Goal: Contribute content: Contribute content

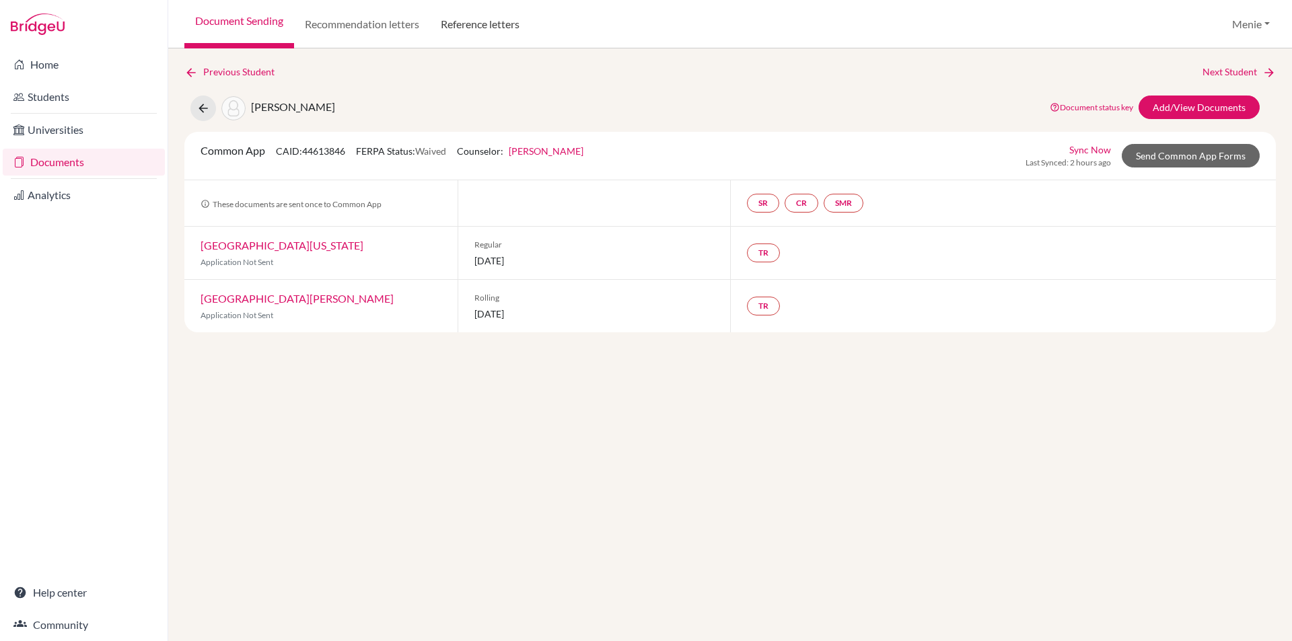
click at [472, 26] on link "Reference letters" at bounding box center [480, 24] width 100 height 48
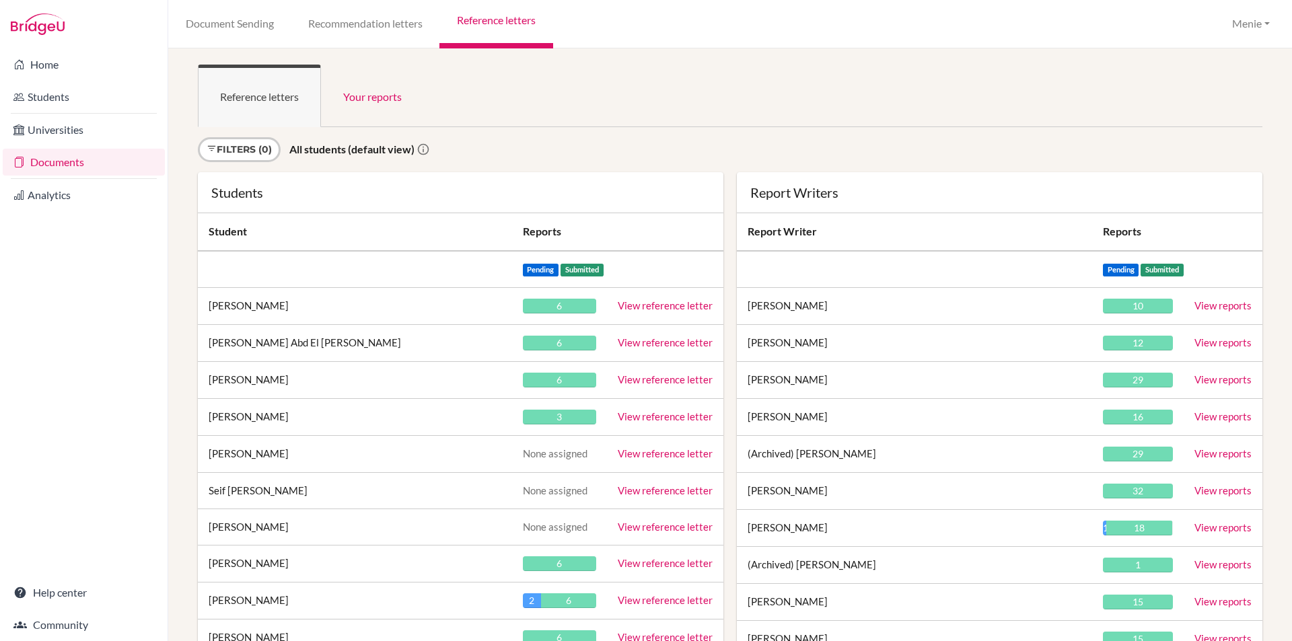
scroll to position [25571, 0]
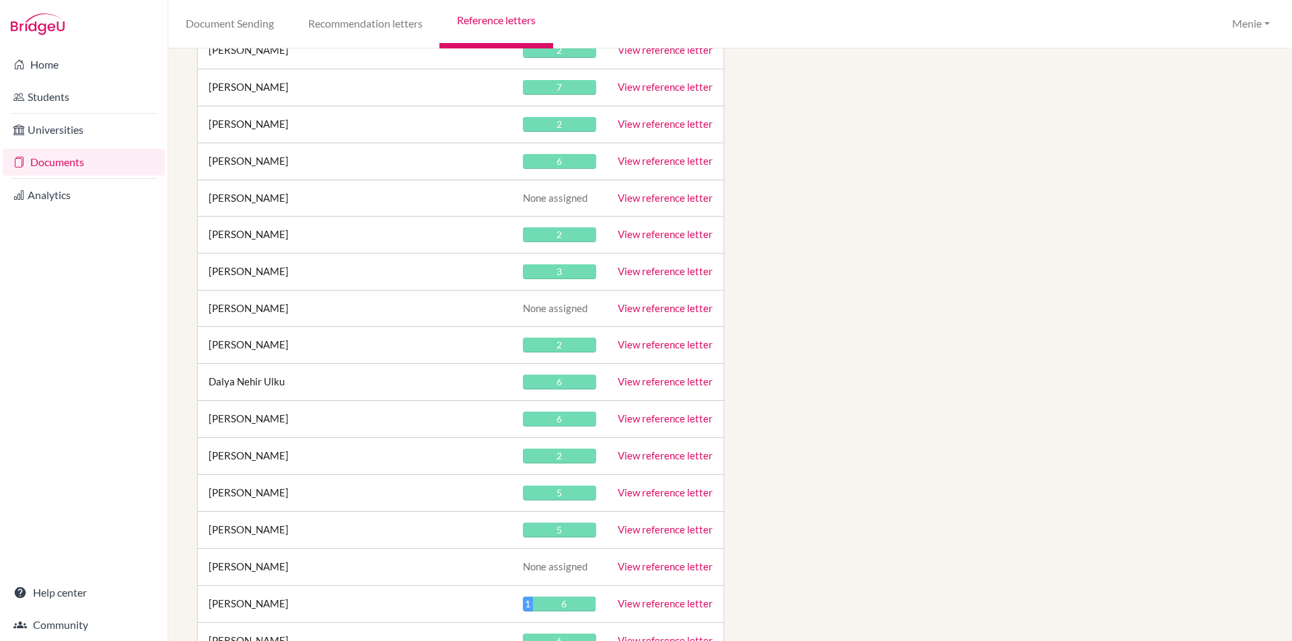
click at [652, 343] on link "View reference letter" at bounding box center [665, 344] width 95 height 12
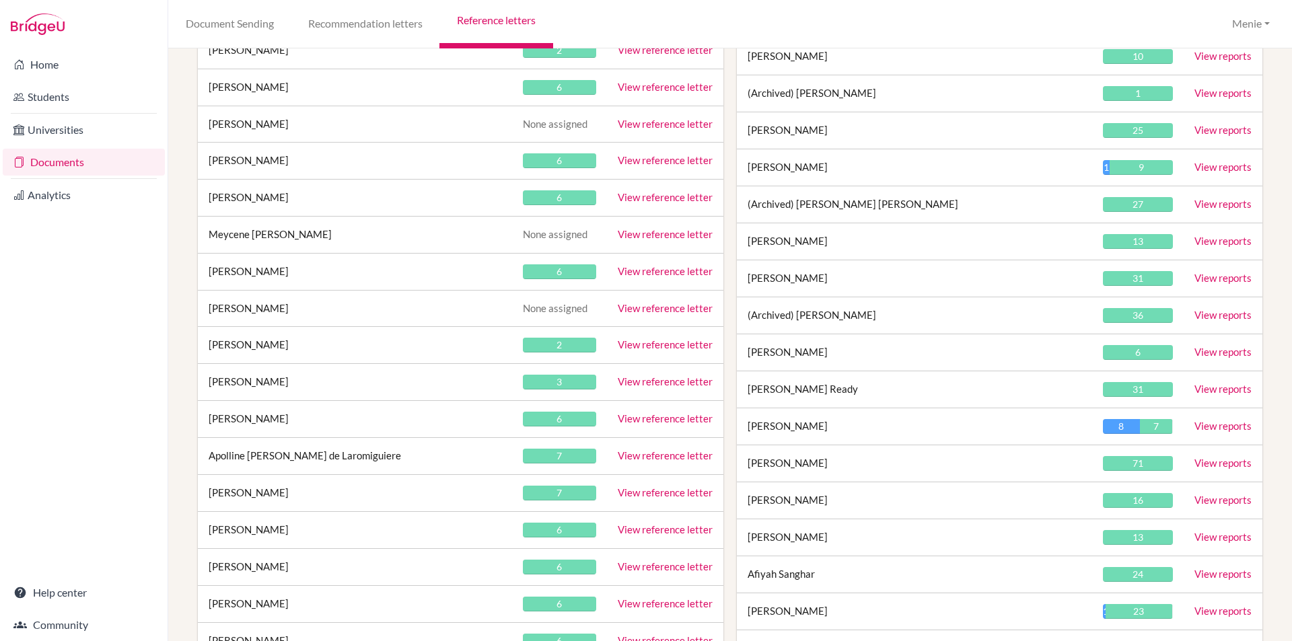
click at [676, 343] on link "View reference letter" at bounding box center [665, 344] width 95 height 12
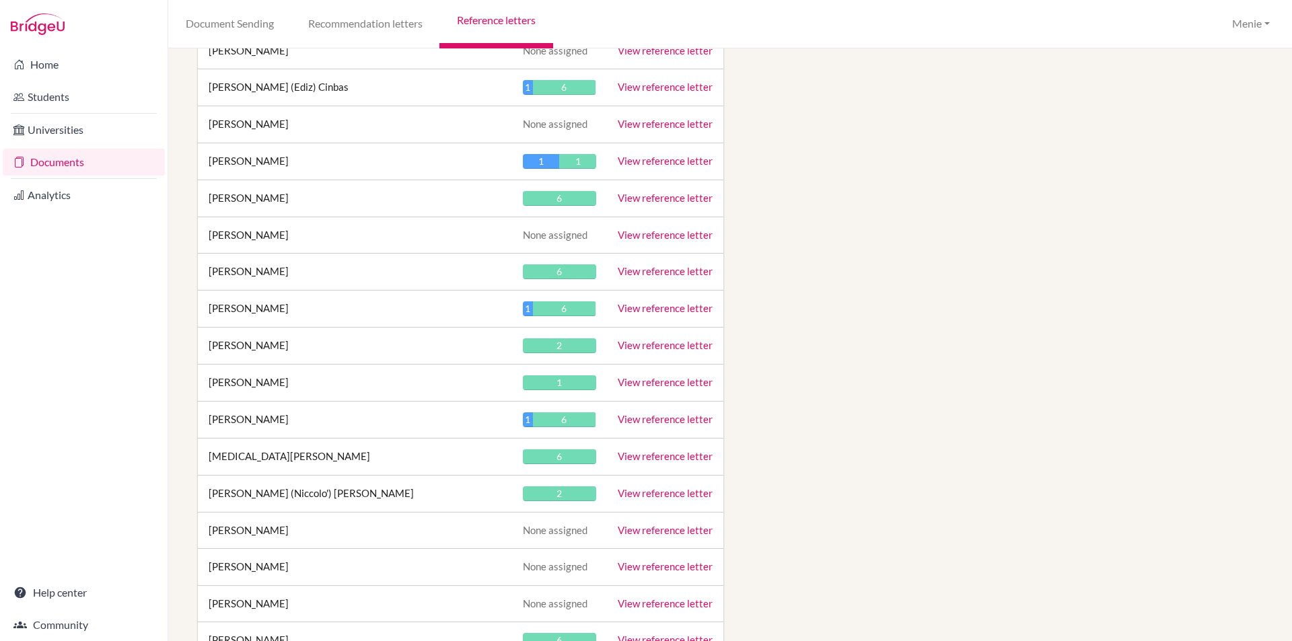
click at [641, 343] on link "View reference letter" at bounding box center [665, 345] width 95 height 12
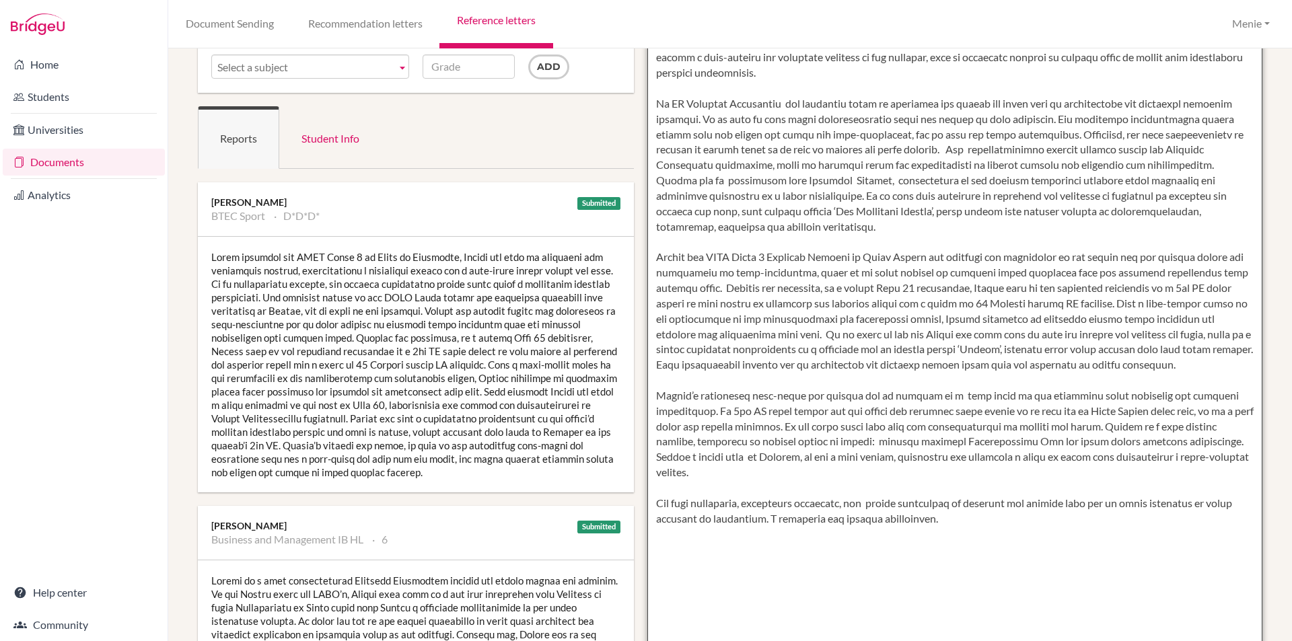
scroll to position [168, 0]
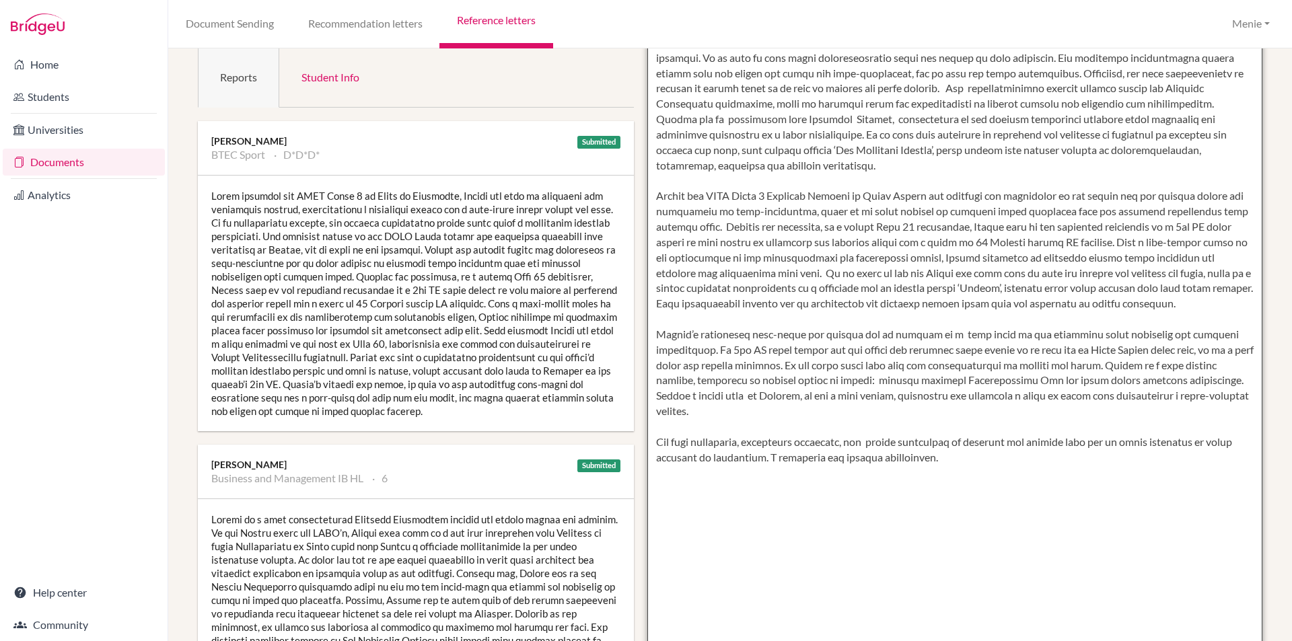
drag, startPoint x: 653, startPoint y: 148, endPoint x: 976, endPoint y: 464, distance: 452.6
click at [976, 464] on textarea at bounding box center [955, 358] width 616 height 778
drag, startPoint x: 1142, startPoint y: 489, endPoint x: 1068, endPoint y: 489, distance: 74.0
click at [1141, 488] on textarea at bounding box center [955, 358] width 616 height 778
click at [1011, 514] on textarea at bounding box center [955, 358] width 616 height 778
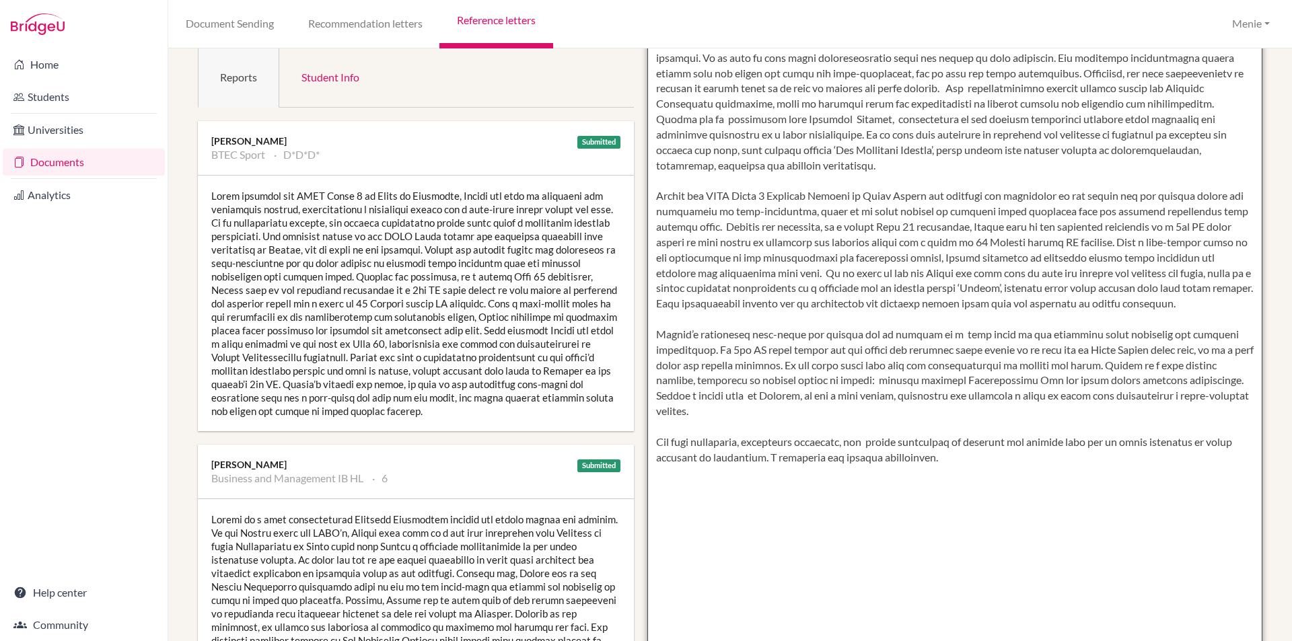
click at [736, 280] on textarea at bounding box center [955, 358] width 616 height 778
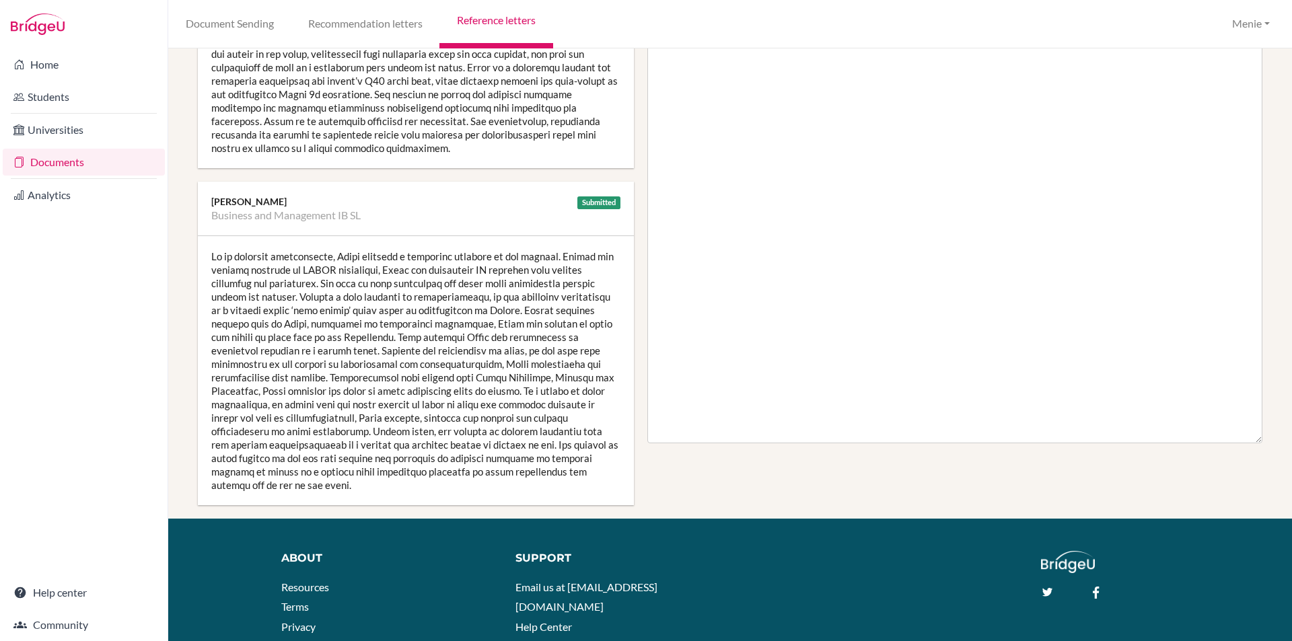
scroll to position [67, 0]
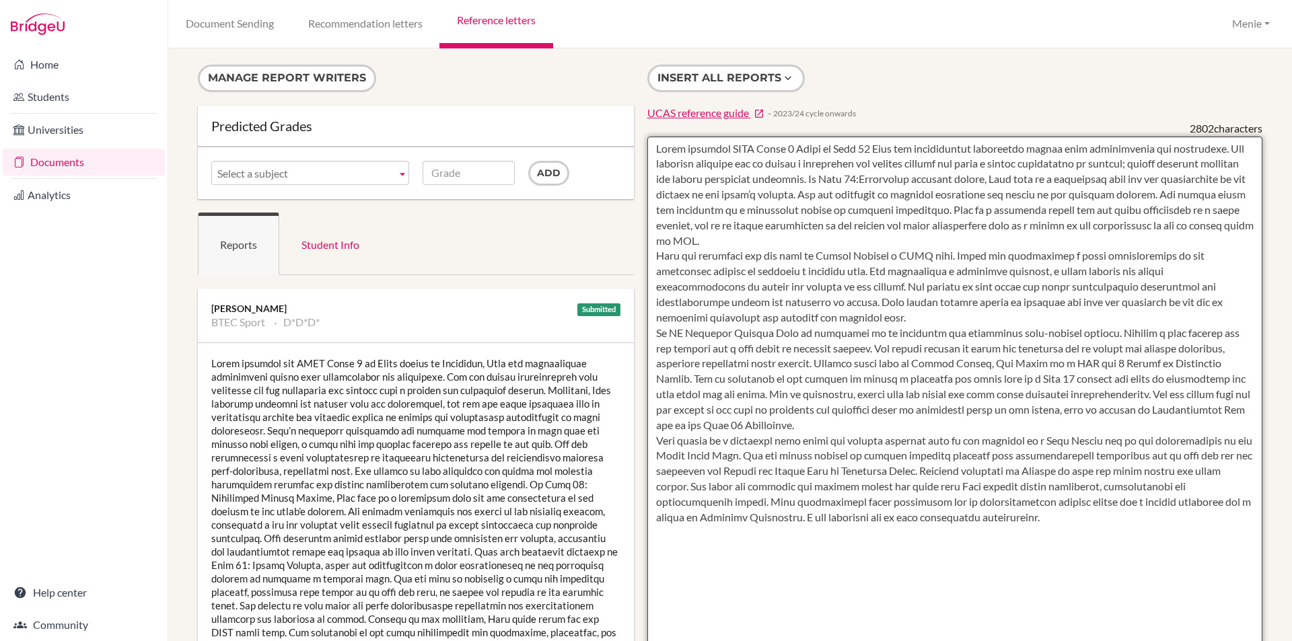
click at [866, 246] on textarea at bounding box center [955, 526] width 616 height 778
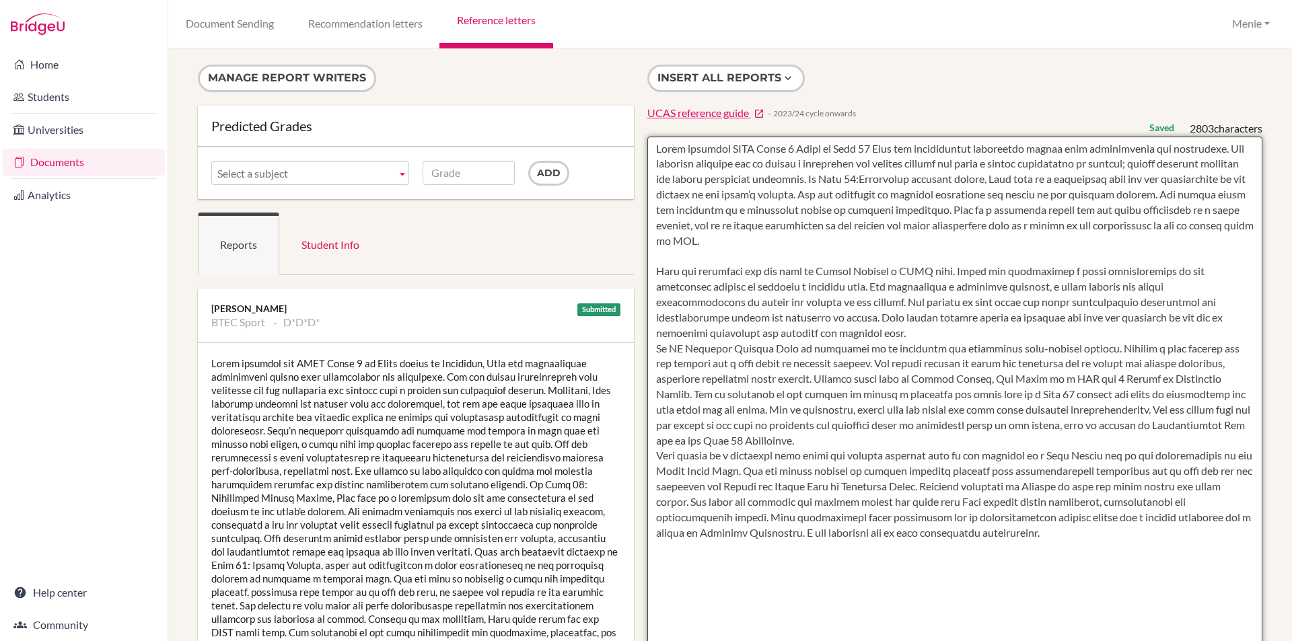
click at [688, 329] on textarea at bounding box center [955, 526] width 616 height 778
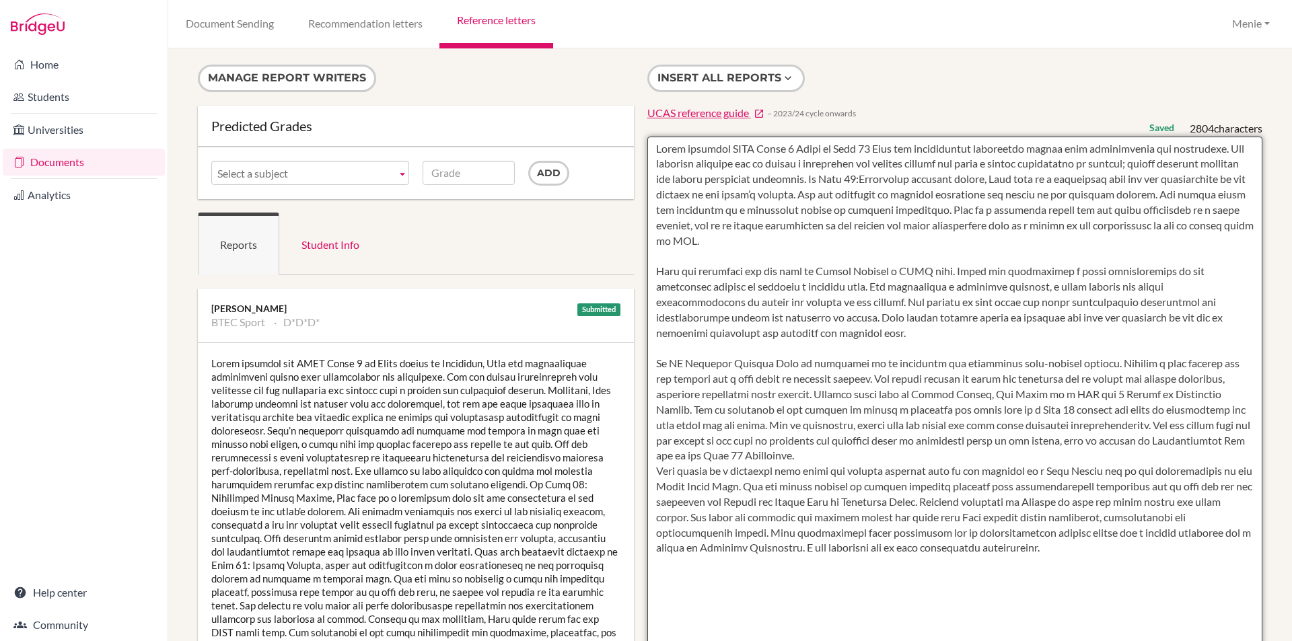
scroll to position [135, 0]
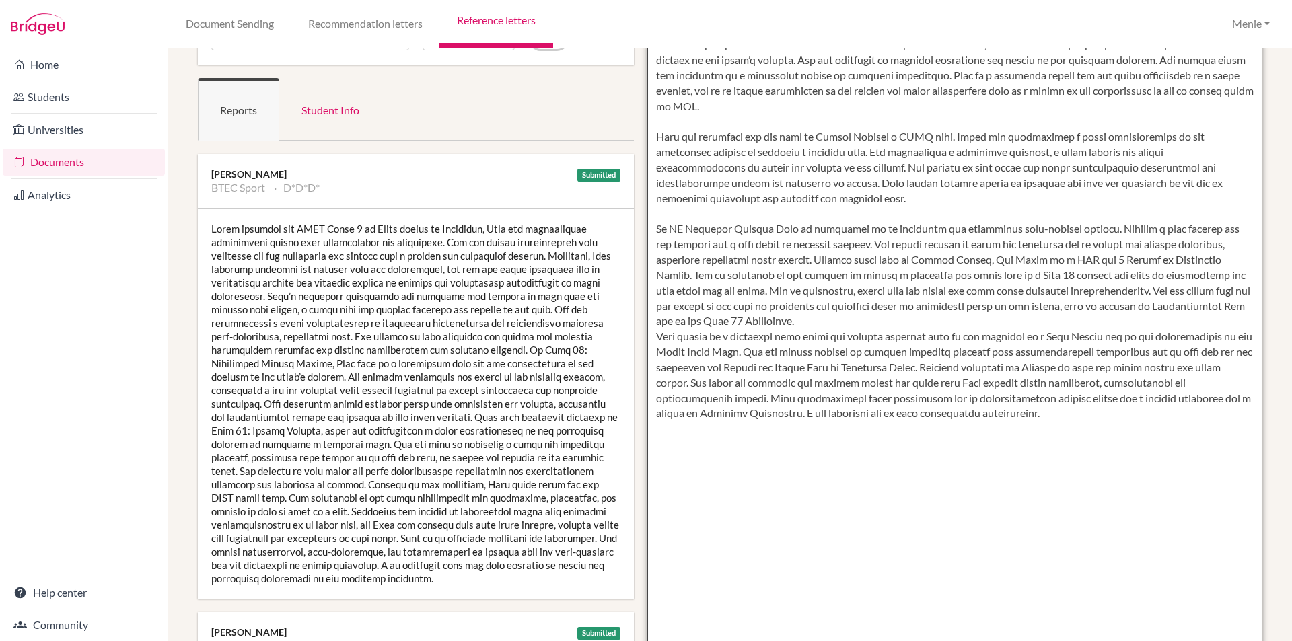
click at [989, 138] on textarea at bounding box center [955, 391] width 616 height 778
click at [857, 187] on textarea at bounding box center [955, 391] width 616 height 778
click at [898, 322] on textarea at bounding box center [955, 391] width 616 height 778
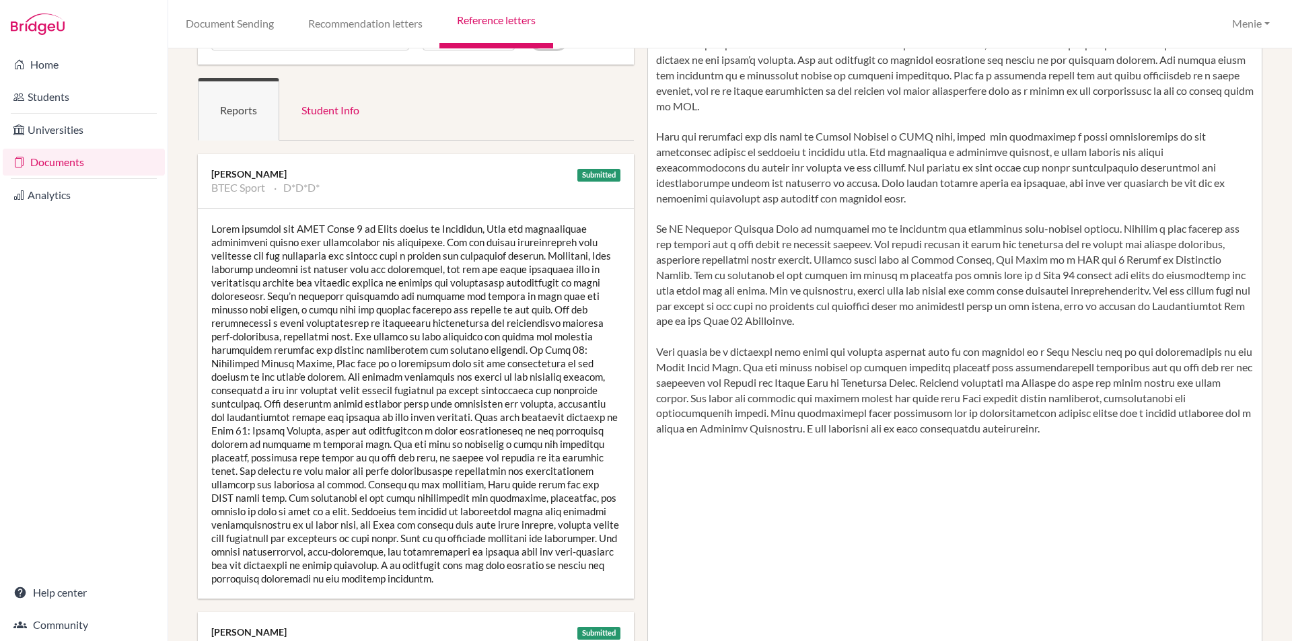
click at [559, 378] on div at bounding box center [416, 404] width 436 height 390
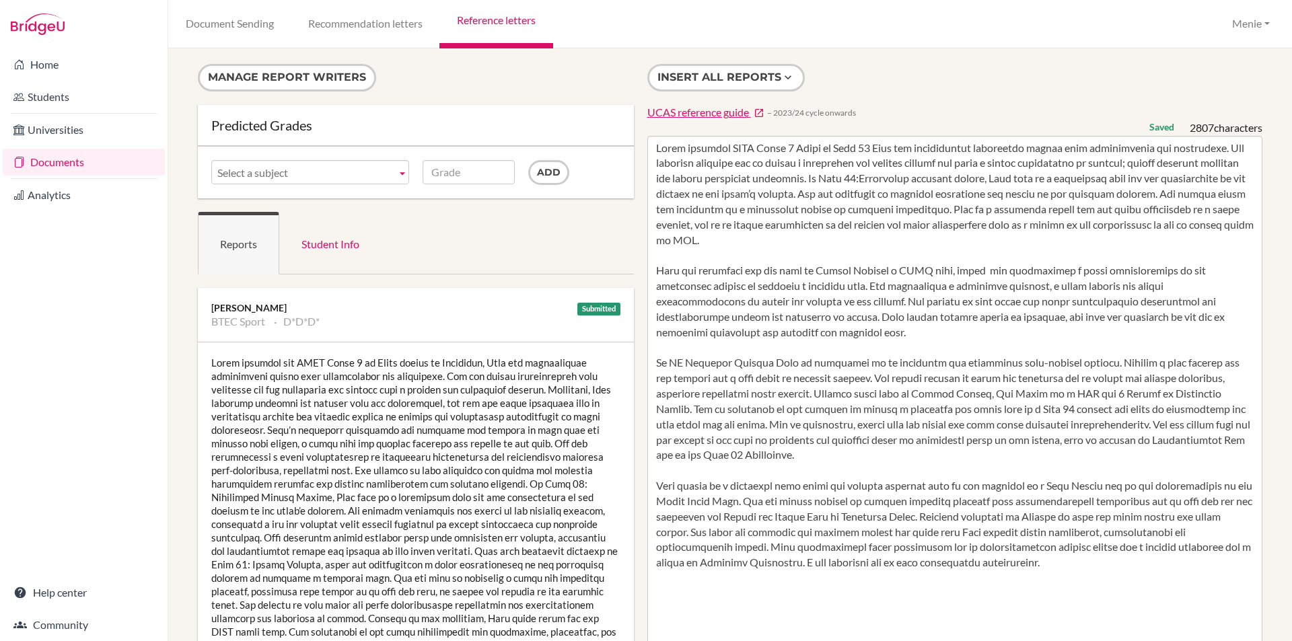
scroll to position [0, 0]
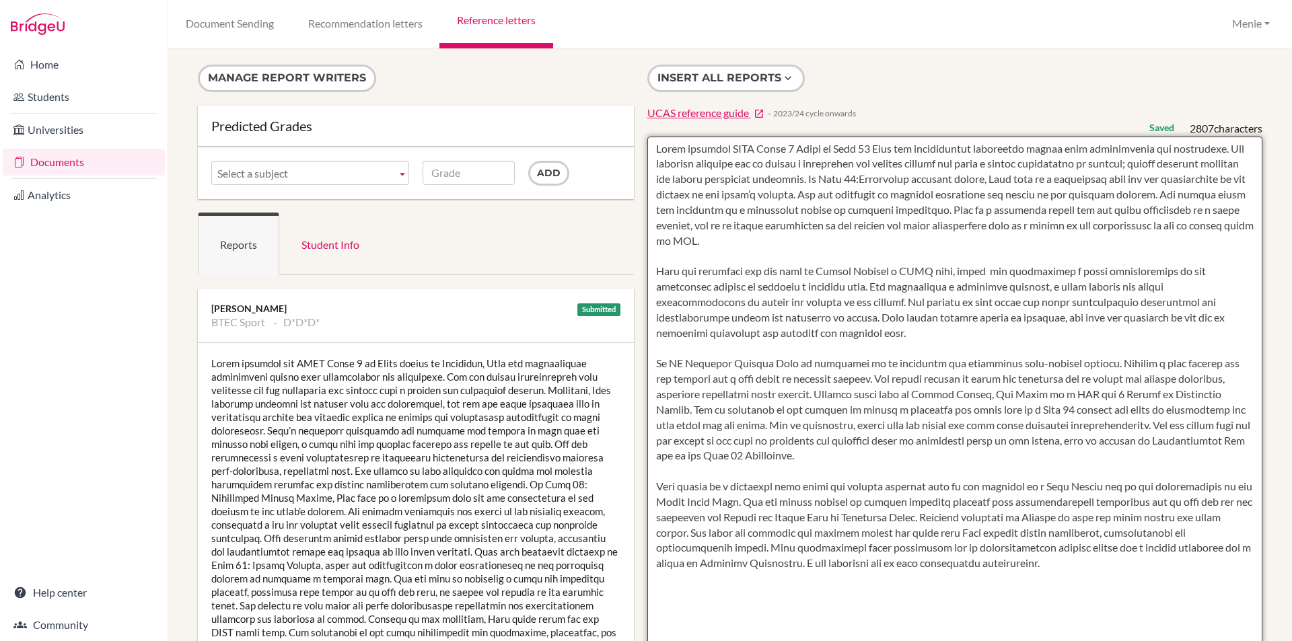
click at [843, 180] on textarea at bounding box center [955, 526] width 616 height 778
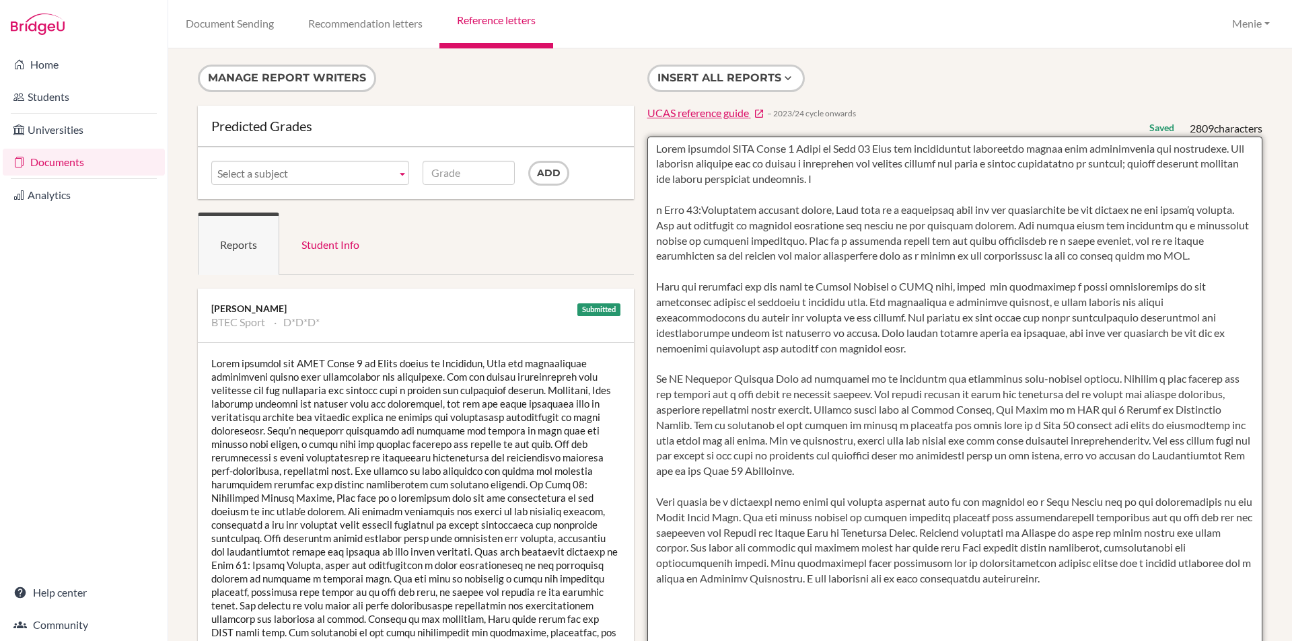
click at [650, 285] on textarea at bounding box center [955, 526] width 616 height 778
click at [847, 179] on textarea at bounding box center [955, 526] width 616 height 778
click at [652, 212] on textarea at bounding box center [955, 526] width 616 height 778
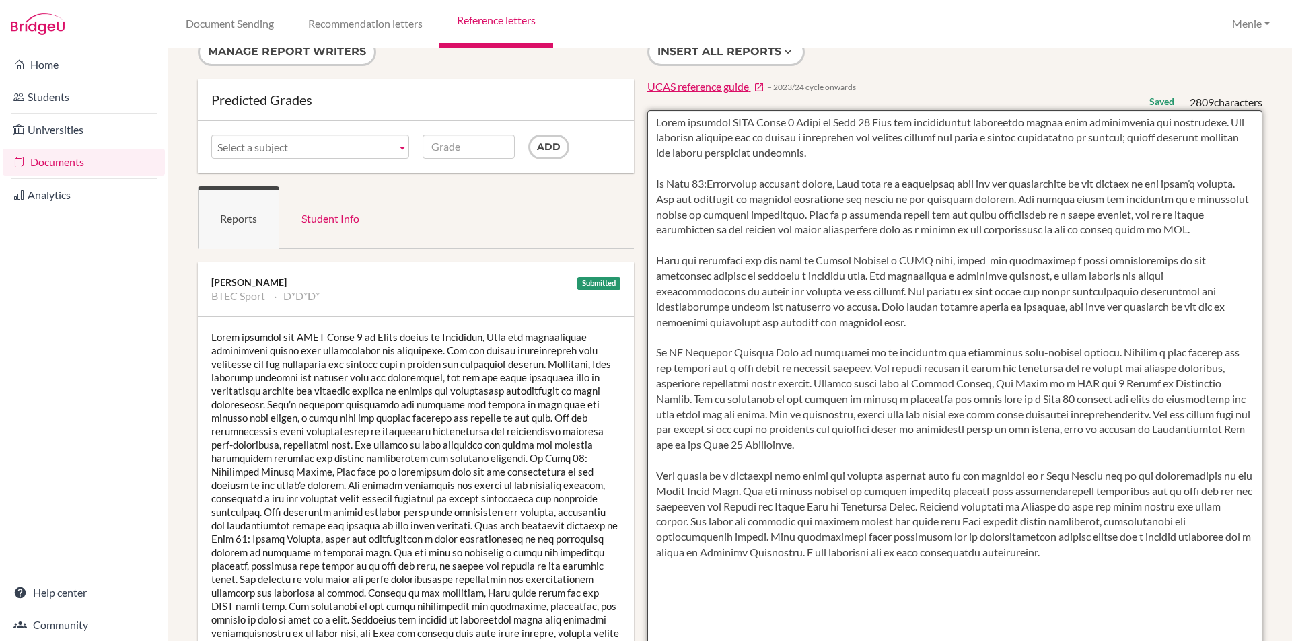
scroll to position [67, 0]
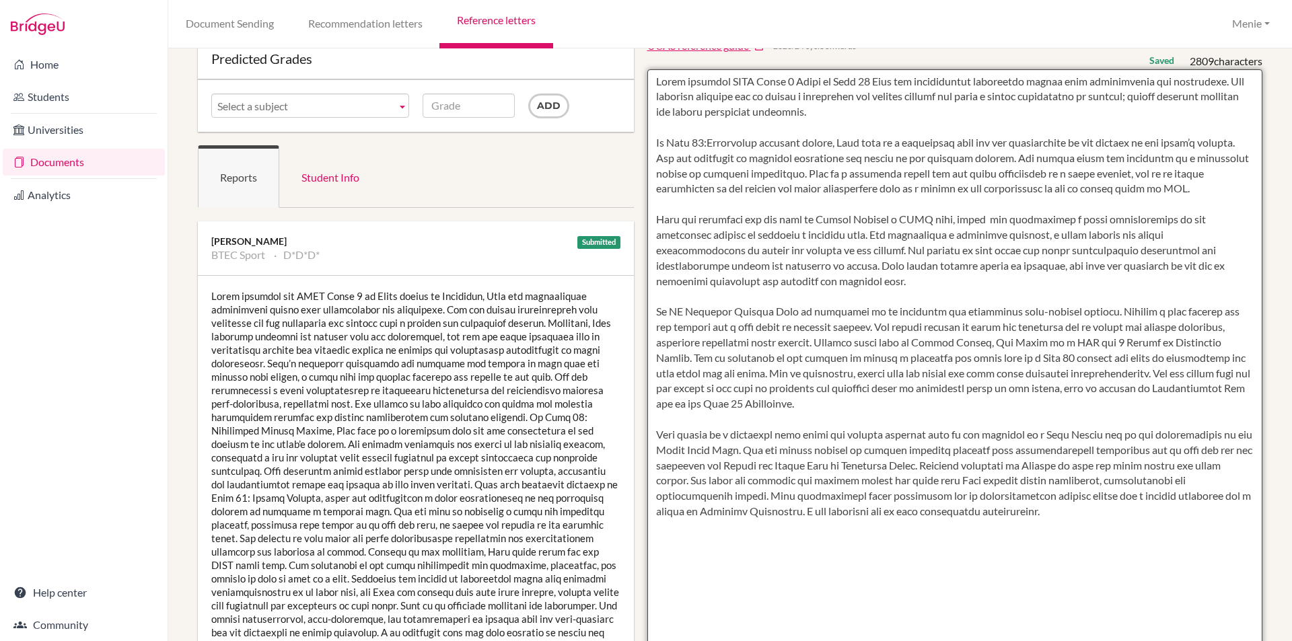
click at [653, 219] on textarea at bounding box center [955, 458] width 616 height 778
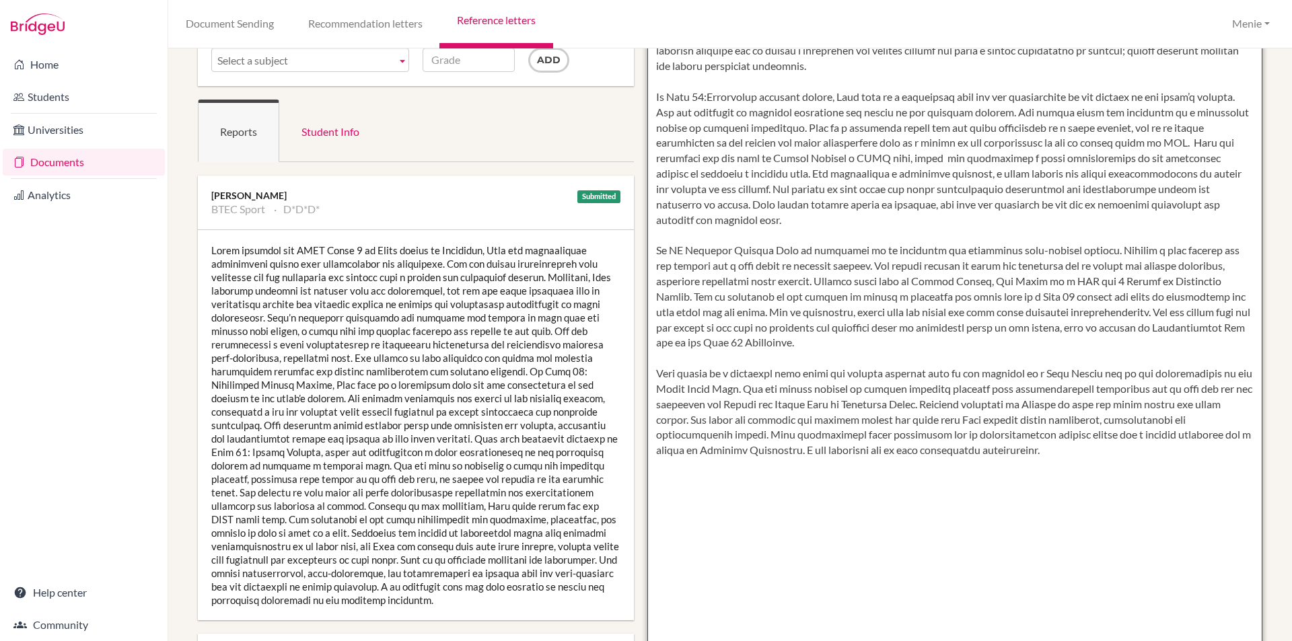
scroll to position [202, 0]
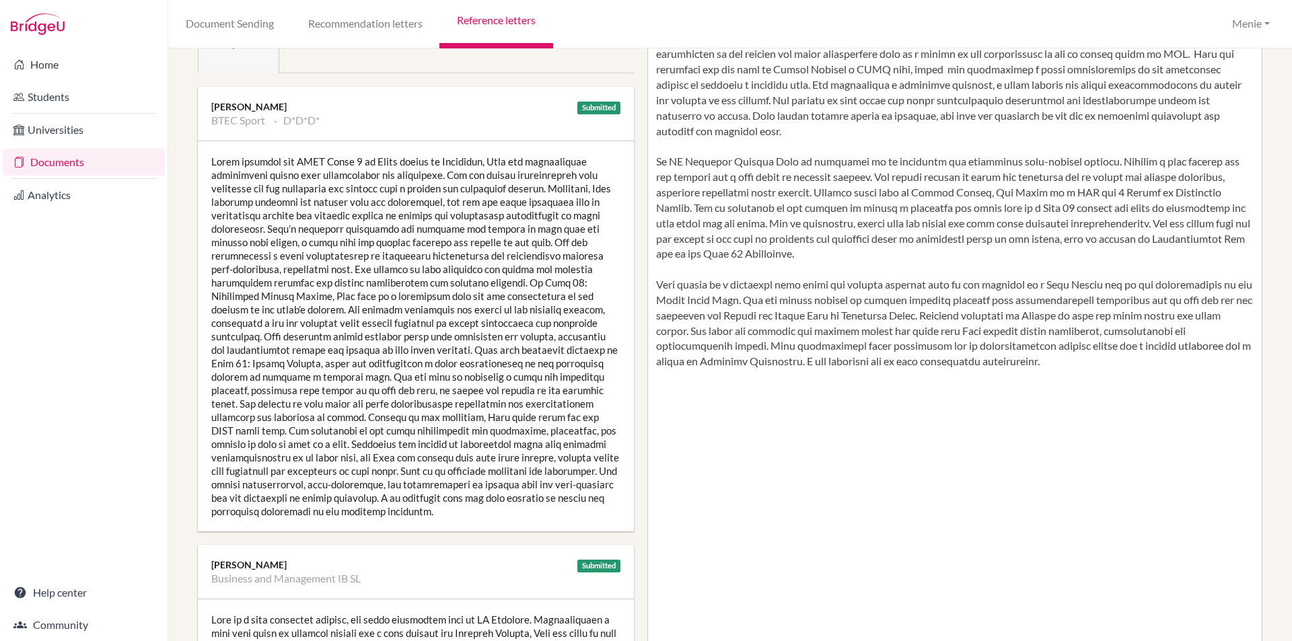
click at [442, 398] on div at bounding box center [416, 336] width 436 height 390
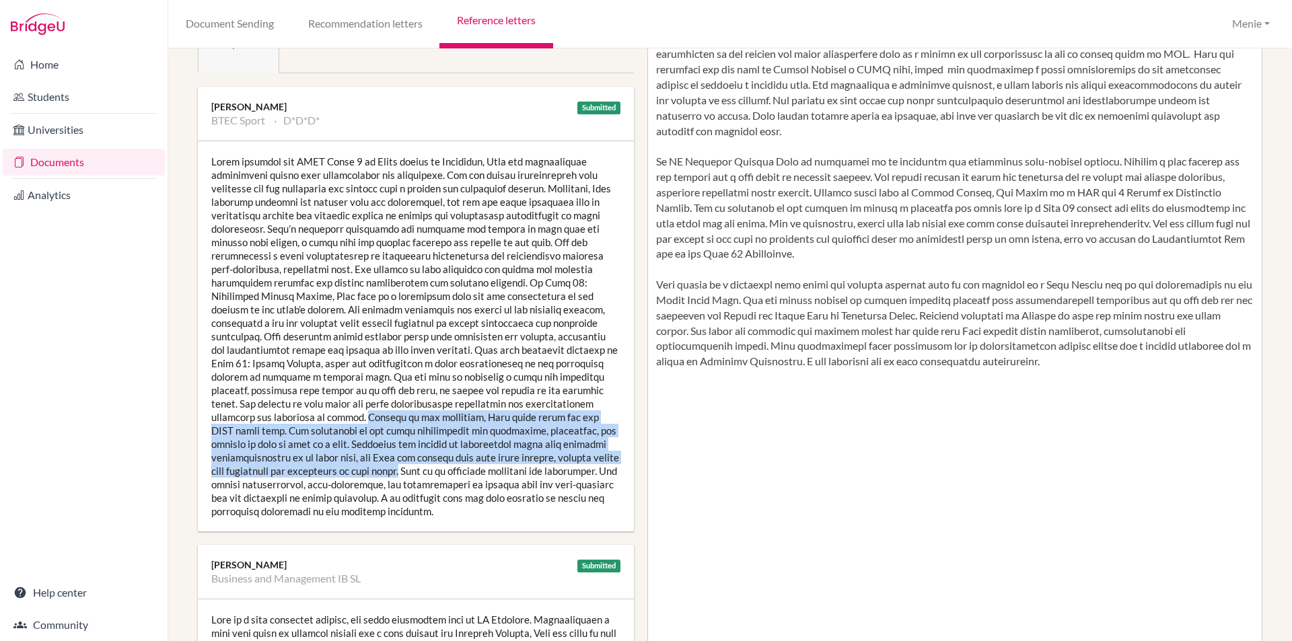
drag, startPoint x: 252, startPoint y: 417, endPoint x: 336, endPoint y: 472, distance: 101.2
click at [336, 472] on div at bounding box center [416, 336] width 436 height 390
copy div "Outside of the classroom, Beth plays rugby for the JESS first team. Her commitm…"
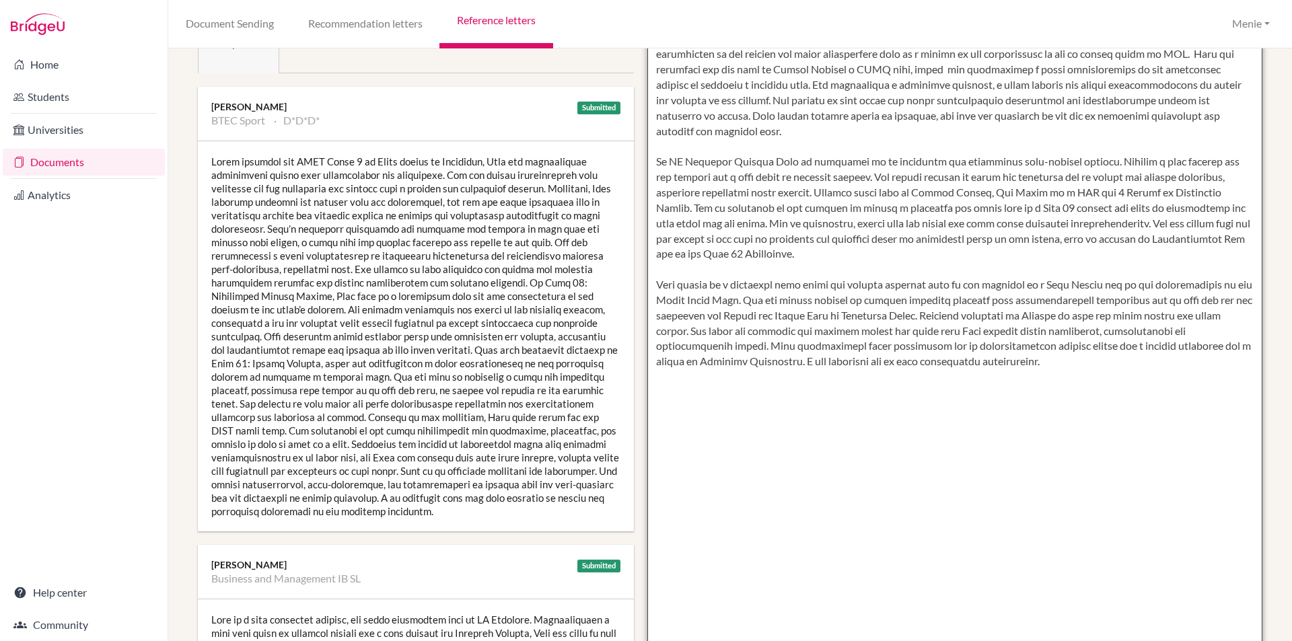
click at [718, 400] on textarea at bounding box center [955, 324] width 616 height 778
paste textarea "Outside of the classroom, Beth plays rugby for the JESS first team. Her commitm…"
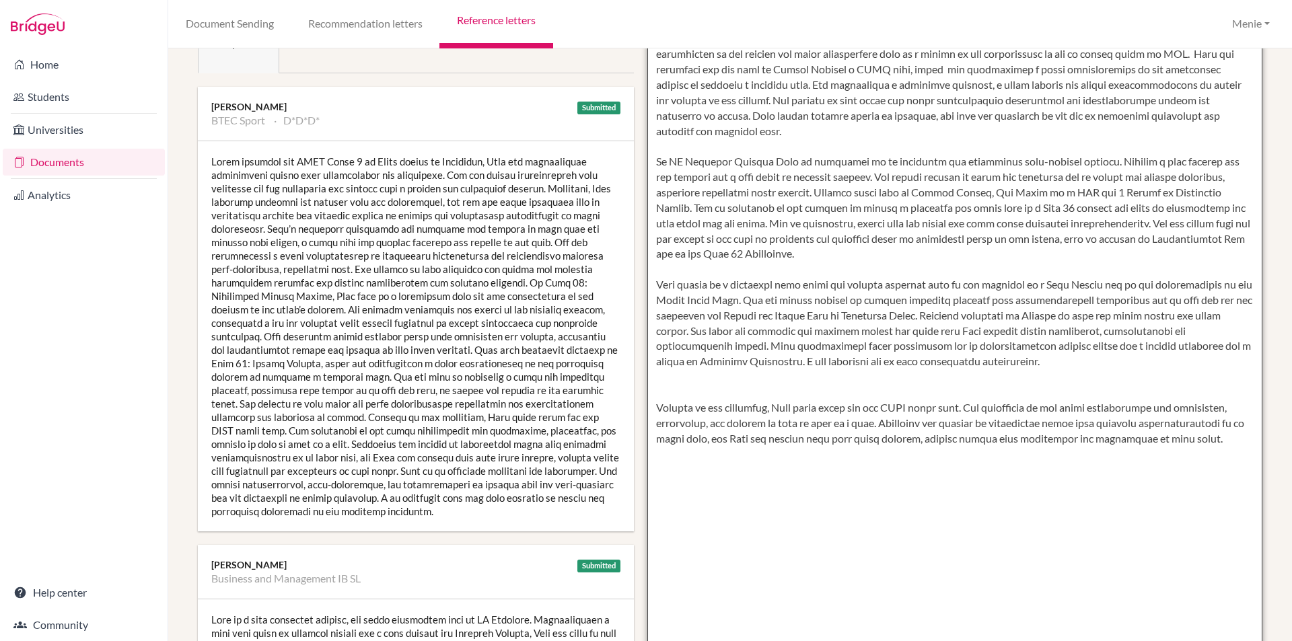
drag, startPoint x: 741, startPoint y: 284, endPoint x: 746, endPoint y: 292, distance: 9.7
click at [741, 285] on textarea at bounding box center [955, 324] width 616 height 778
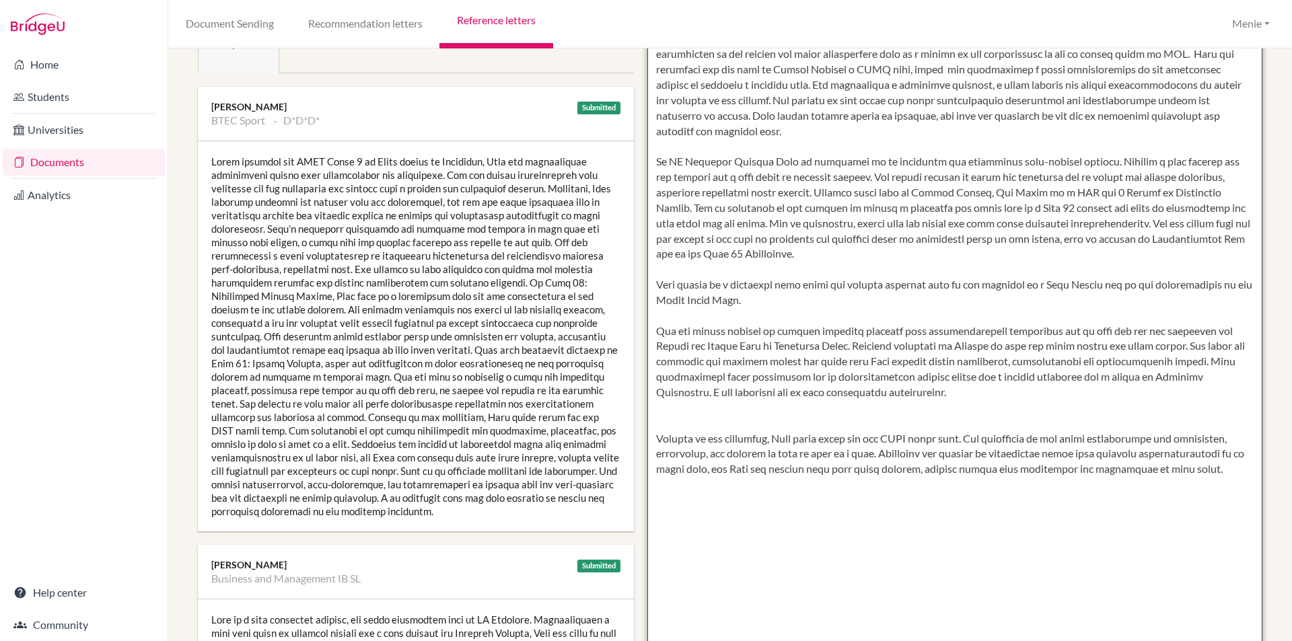
drag, startPoint x: 653, startPoint y: 425, endPoint x: 953, endPoint y: 421, distance: 299.5
click at [953, 421] on textarea at bounding box center [955, 324] width 616 height 778
click at [713, 310] on textarea at bounding box center [955, 324] width 616 height 778
drag, startPoint x: 651, startPoint y: 425, endPoint x: 870, endPoint y: 445, distance: 219.7
click at [870, 445] on textarea at bounding box center [955, 324] width 616 height 778
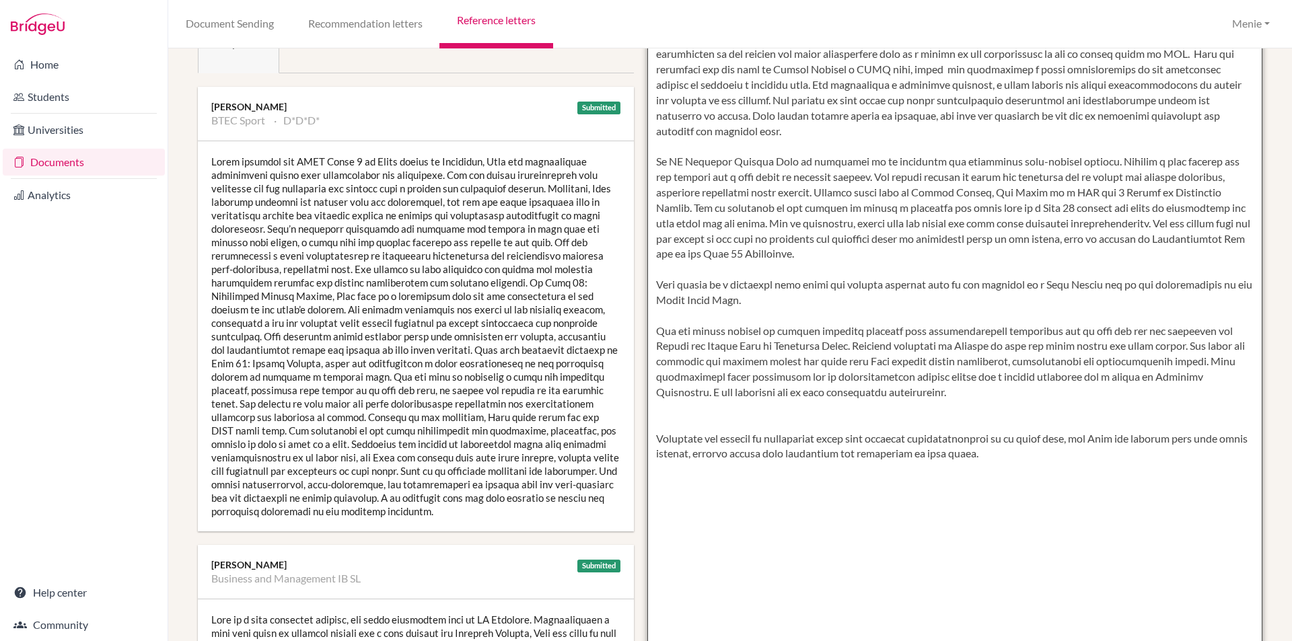
click at [651, 269] on textarea at bounding box center [955, 324] width 616 height 778
paste textarea "Outside of the classroom, Beth plays rugby for the JESS first team. Her commitm…"
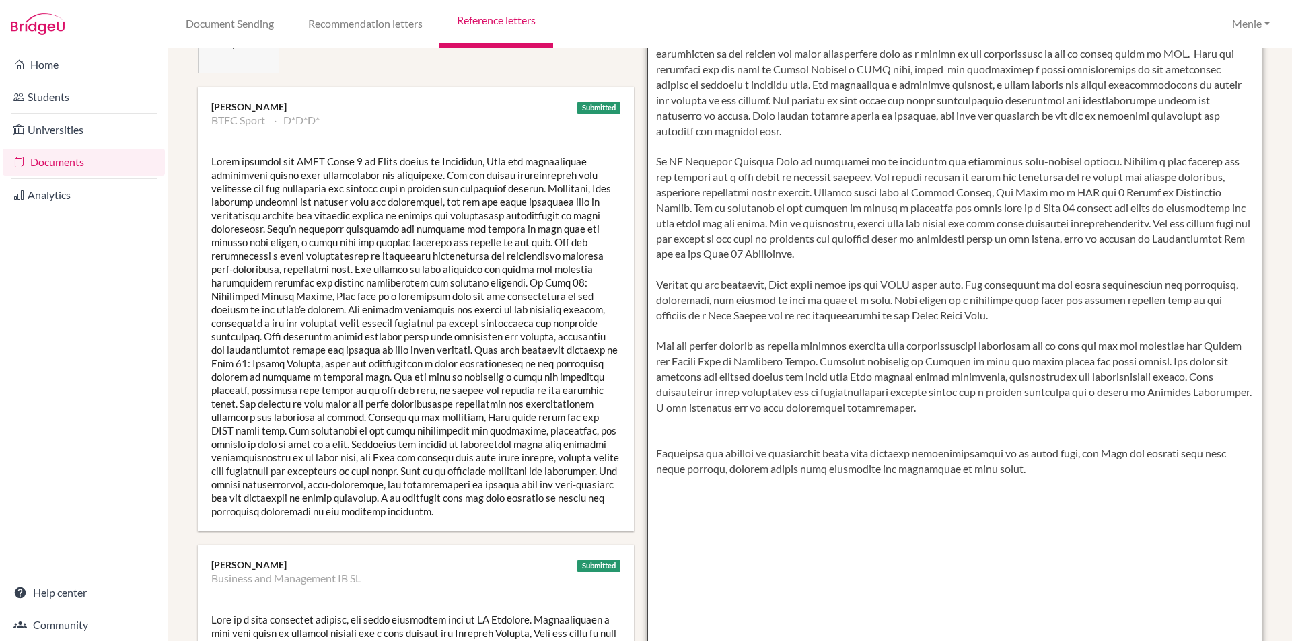
drag, startPoint x: 738, startPoint y: 301, endPoint x: 928, endPoint y: 310, distance: 190.0
click at [928, 310] on textarea at bounding box center [955, 324] width 616 height 778
click at [758, 306] on textarea at bounding box center [955, 324] width 616 height 778
drag, startPoint x: 881, startPoint y: 300, endPoint x: 867, endPoint y: 316, distance: 21.5
click at [858, 301] on textarea at bounding box center [955, 324] width 616 height 778
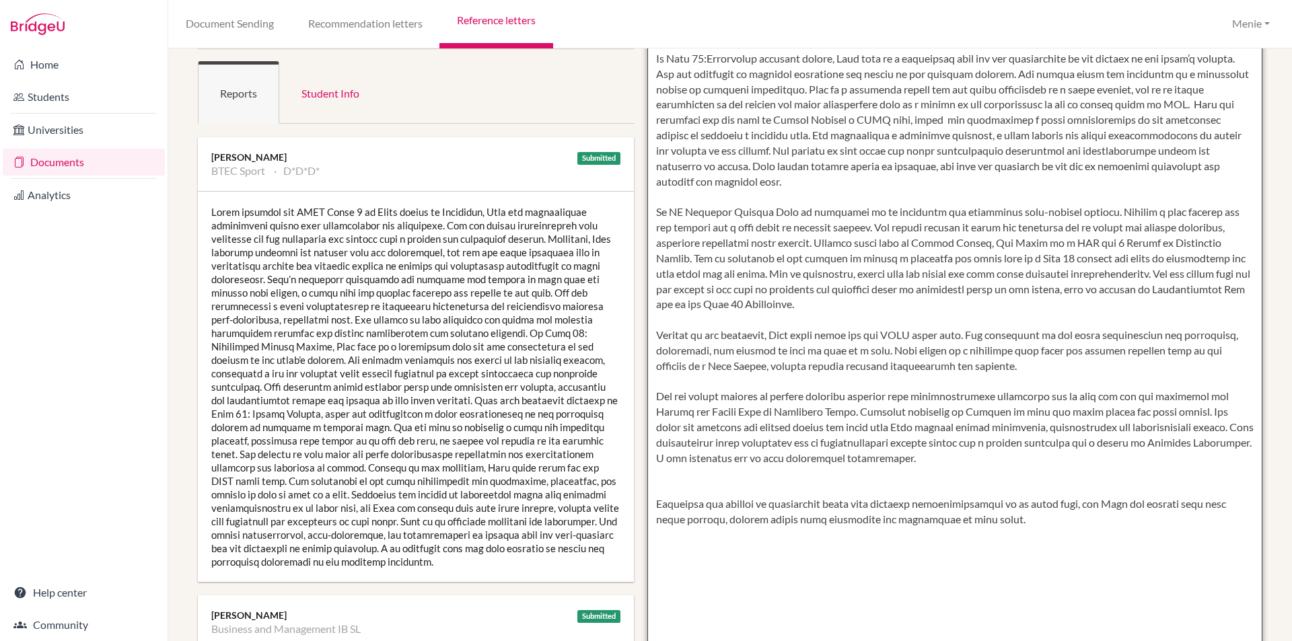
scroll to position [269, 0]
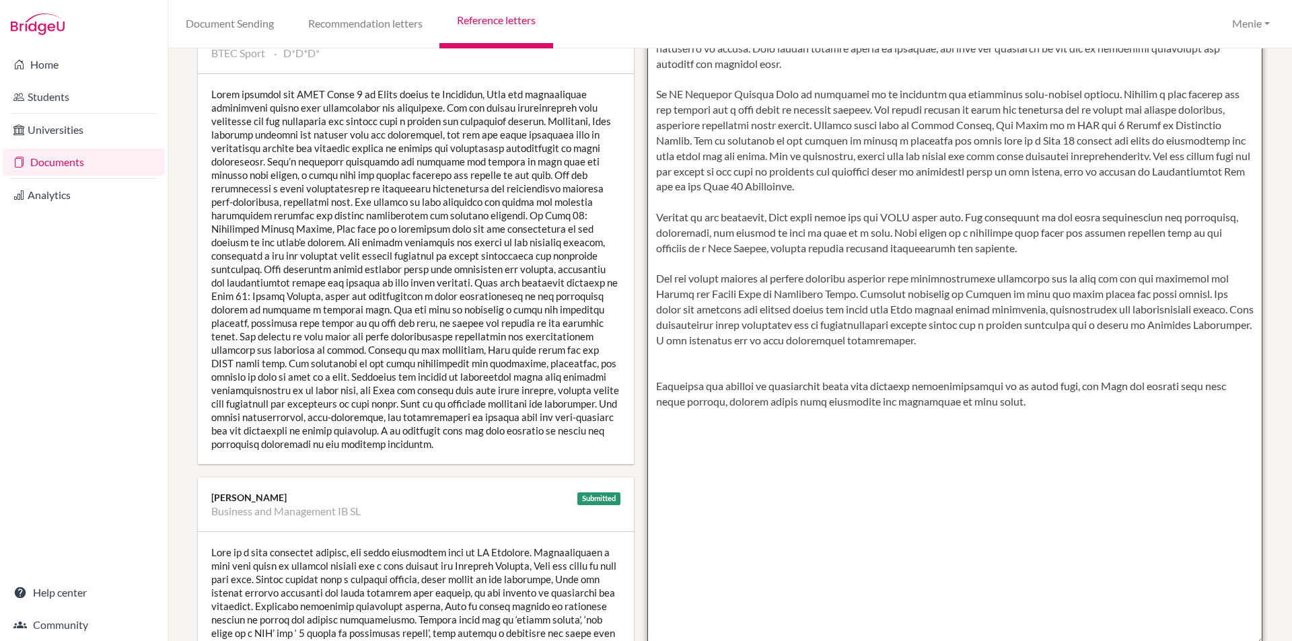
click at [653, 262] on textarea at bounding box center [955, 256] width 616 height 778
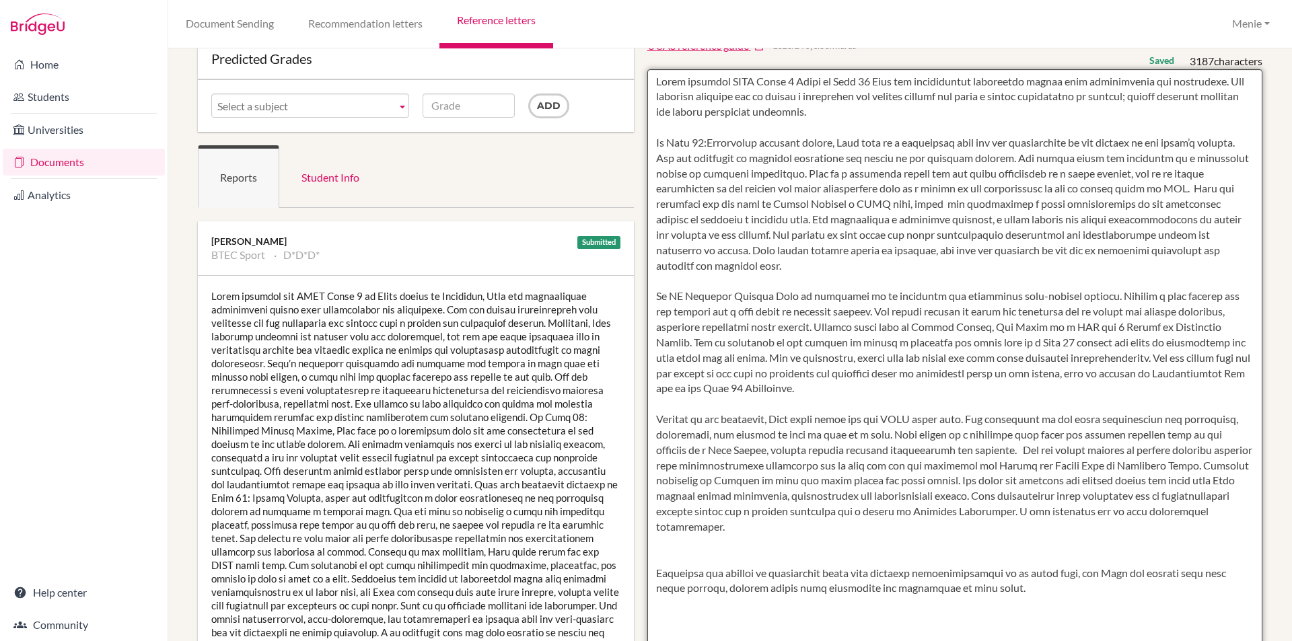
scroll to position [0, 0]
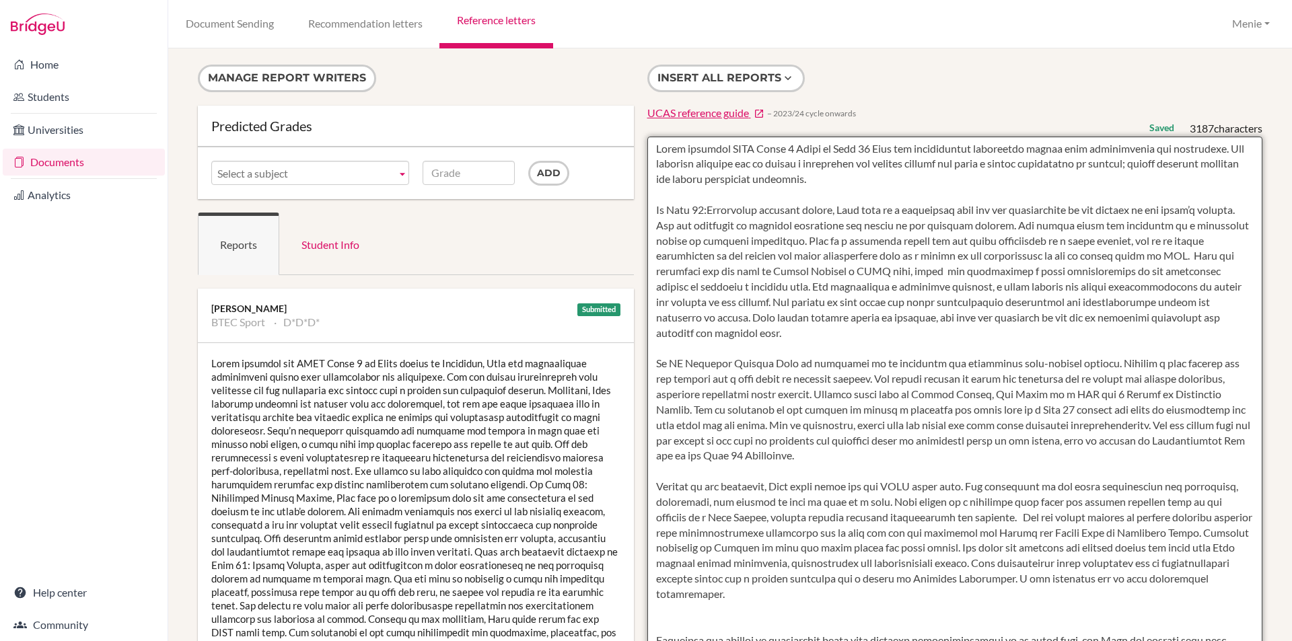
click at [703, 209] on textarea at bounding box center [955, 526] width 616 height 778
click at [760, 211] on textarea at bounding box center [955, 526] width 616 height 778
click at [802, 209] on textarea at bounding box center [955, 526] width 616 height 778
click at [1045, 228] on textarea at bounding box center [955, 526] width 616 height 778
click at [1059, 227] on textarea at bounding box center [955, 526] width 616 height 778
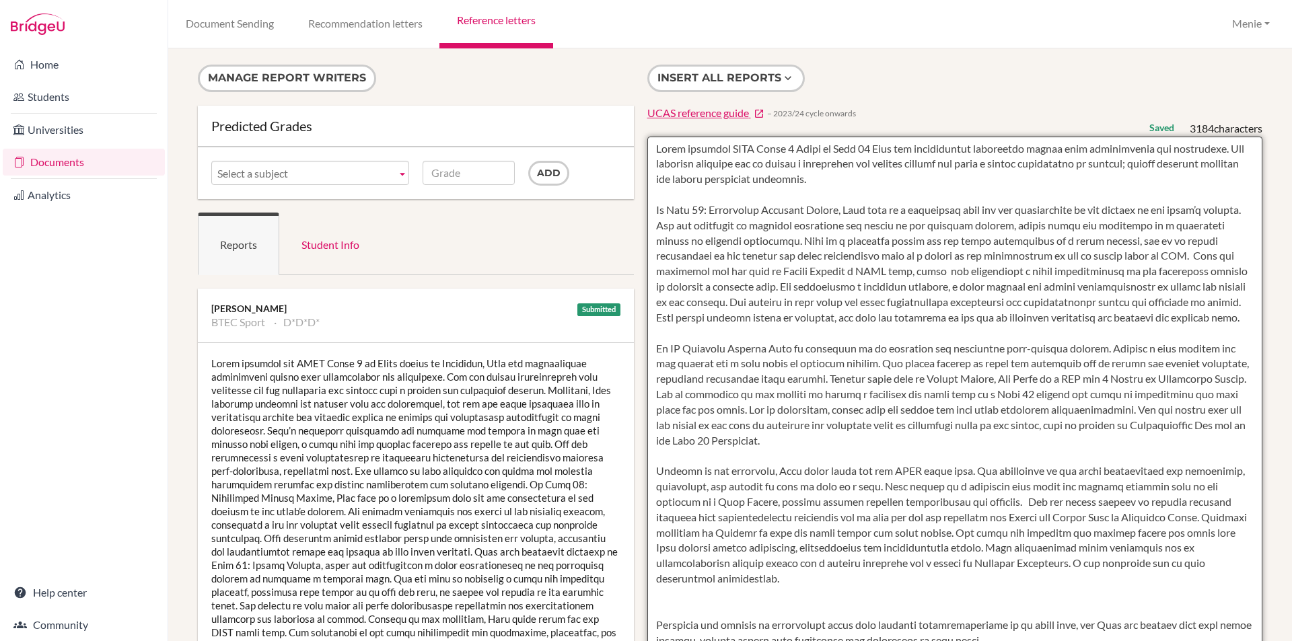
drag, startPoint x: 1115, startPoint y: 227, endPoint x: 1072, endPoint y: 225, distance: 43.2
click at [1072, 225] on textarea at bounding box center [955, 526] width 616 height 778
click at [746, 256] on textarea at bounding box center [955, 526] width 616 height 778
drag, startPoint x: 821, startPoint y: 253, endPoint x: 766, endPoint y: 258, distance: 54.8
click at [766, 258] on textarea at bounding box center [955, 526] width 616 height 778
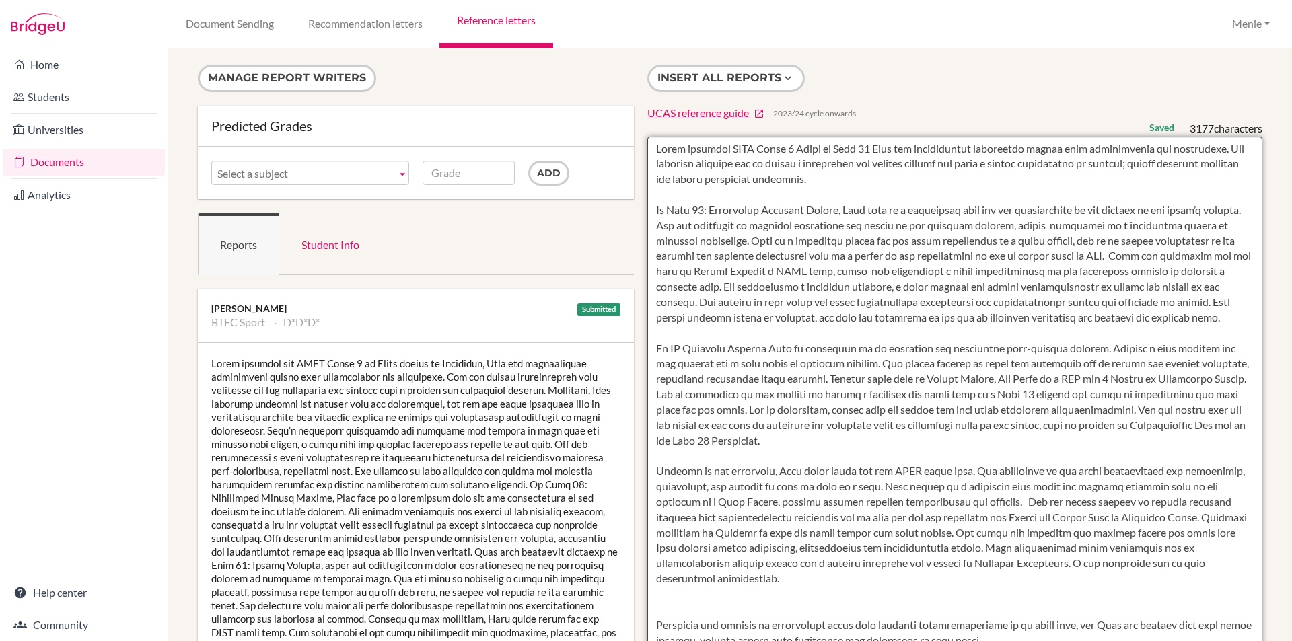
drag, startPoint x: 839, startPoint y: 255, endPoint x: 834, endPoint y: 296, distance: 41.3
click at [839, 256] on textarea at bounding box center [955, 526] width 616 height 778
drag, startPoint x: 1097, startPoint y: 256, endPoint x: 1073, endPoint y: 275, distance: 30.7
click at [1075, 255] on textarea at bounding box center [955, 526] width 616 height 778
click at [763, 255] on textarea at bounding box center [955, 526] width 616 height 778
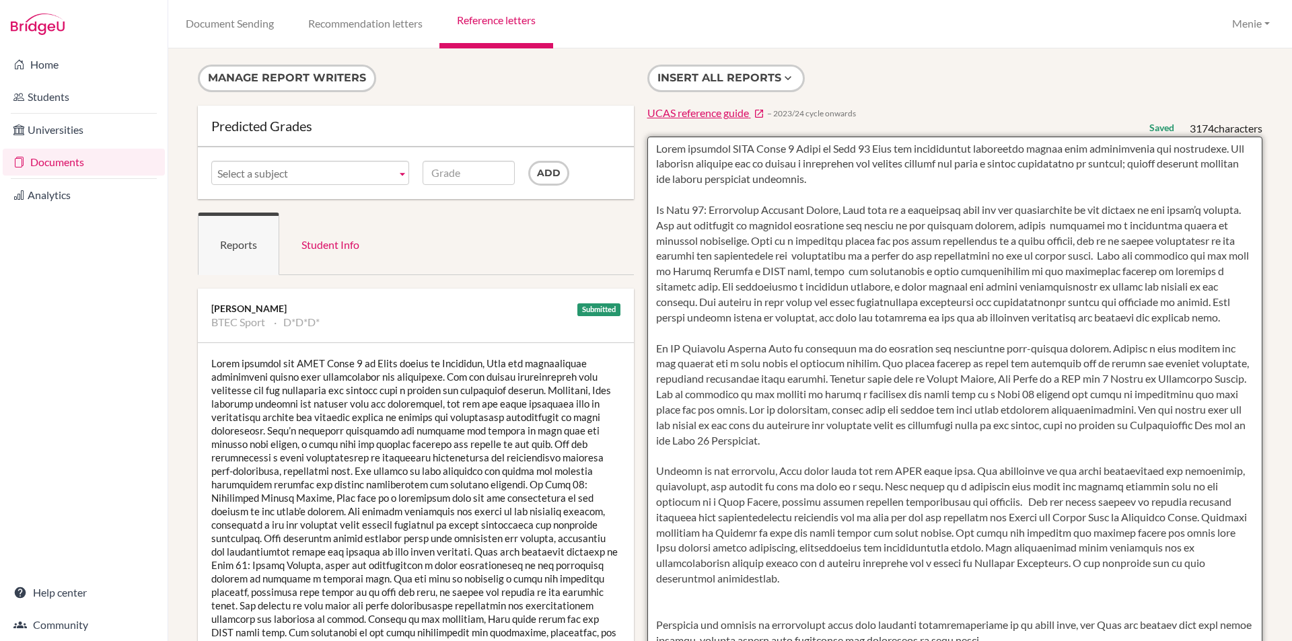
drag, startPoint x: 703, startPoint y: 257, endPoint x: 808, endPoint y: 259, distance: 105.0
click at [808, 259] on textarea at bounding box center [955, 526] width 616 height 778
drag, startPoint x: 726, startPoint y: 253, endPoint x: 776, endPoint y: 256, distance: 49.9
click at [776, 256] on textarea at bounding box center [955, 526] width 616 height 778
click at [703, 256] on textarea at bounding box center [955, 526] width 616 height 778
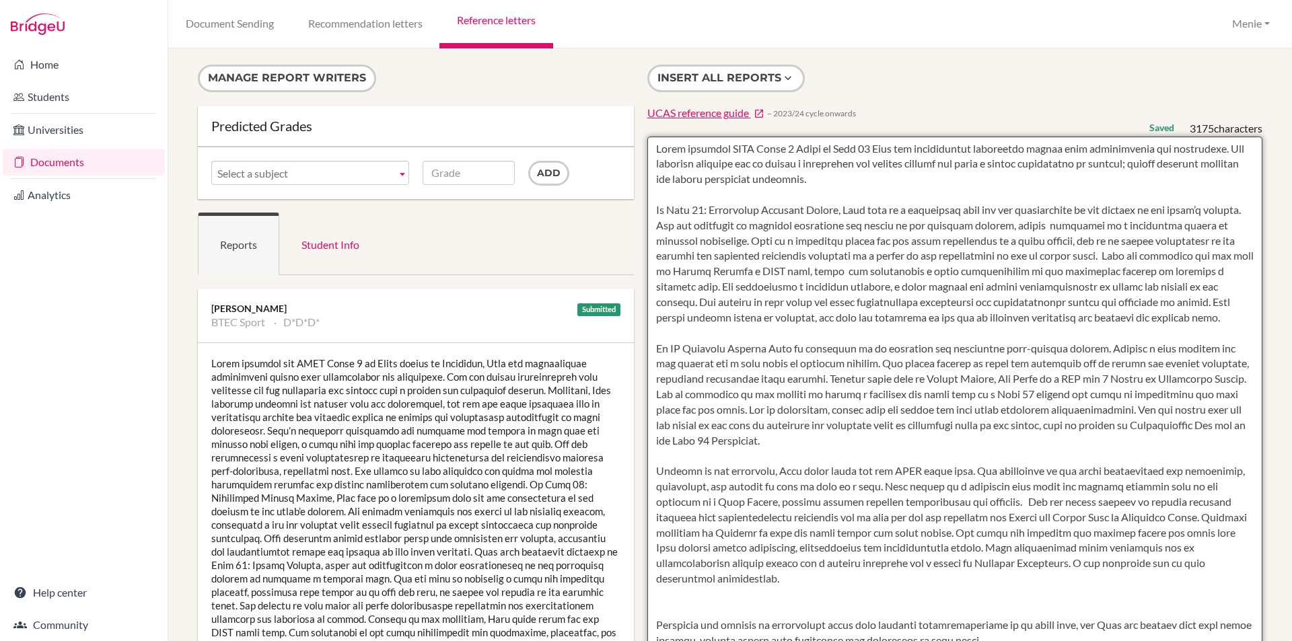
drag, startPoint x: 795, startPoint y: 273, endPoint x: 831, endPoint y: 275, distance: 35.7
click at [831, 275] on textarea at bounding box center [955, 526] width 616 height 778
drag, startPoint x: 1086, startPoint y: 347, endPoint x: 862, endPoint y: 361, distance: 224.6
click at [862, 361] on textarea at bounding box center [955, 526] width 616 height 778
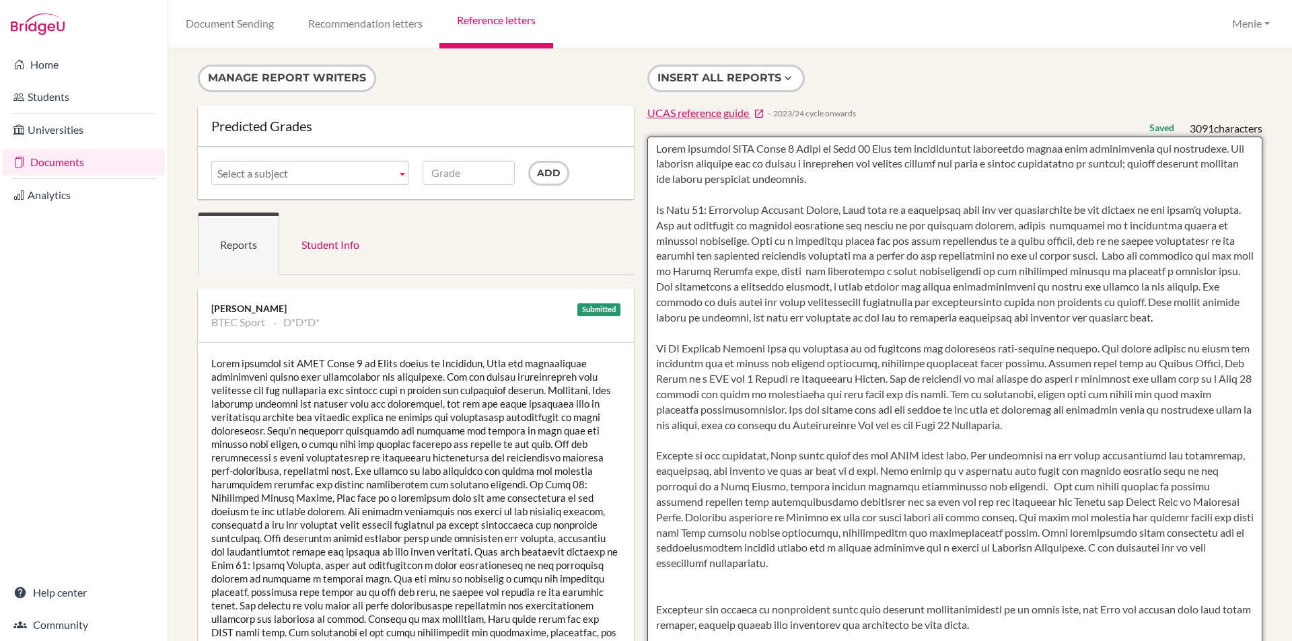
click at [1035, 365] on textarea at bounding box center [955, 526] width 616 height 778
drag, startPoint x: 1104, startPoint y: 364, endPoint x: 1041, endPoint y: 367, distance: 63.3
click at [1041, 367] on textarea at bounding box center [955, 526] width 616 height 778
click at [1085, 355] on textarea at bounding box center [955, 526] width 616 height 778
drag, startPoint x: 1106, startPoint y: 363, endPoint x: 1040, endPoint y: 365, distance: 65.3
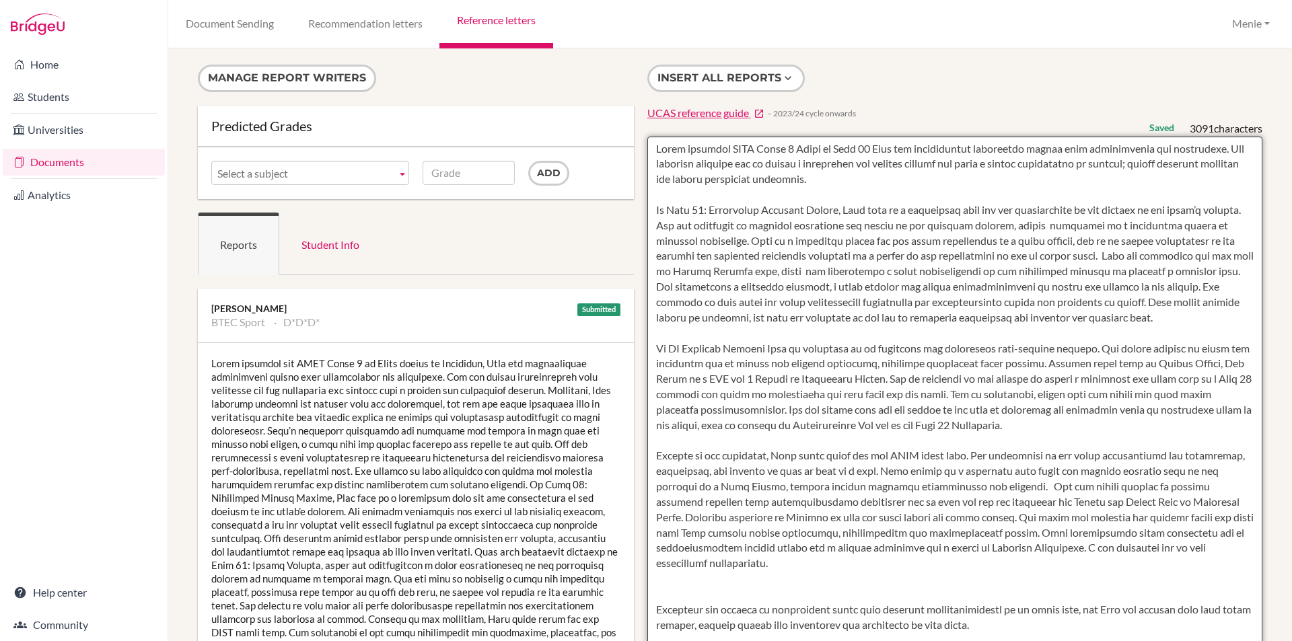
click at [1040, 365] on textarea at bounding box center [955, 526] width 616 height 778
drag, startPoint x: 1081, startPoint y: 365, endPoint x: 1089, endPoint y: 365, distance: 8.1
click at [1089, 365] on textarea at bounding box center [955, 526] width 616 height 778
drag, startPoint x: 1038, startPoint y: 361, endPoint x: 1102, endPoint y: 365, distance: 64.1
click at [1102, 365] on textarea at bounding box center [955, 526] width 616 height 778
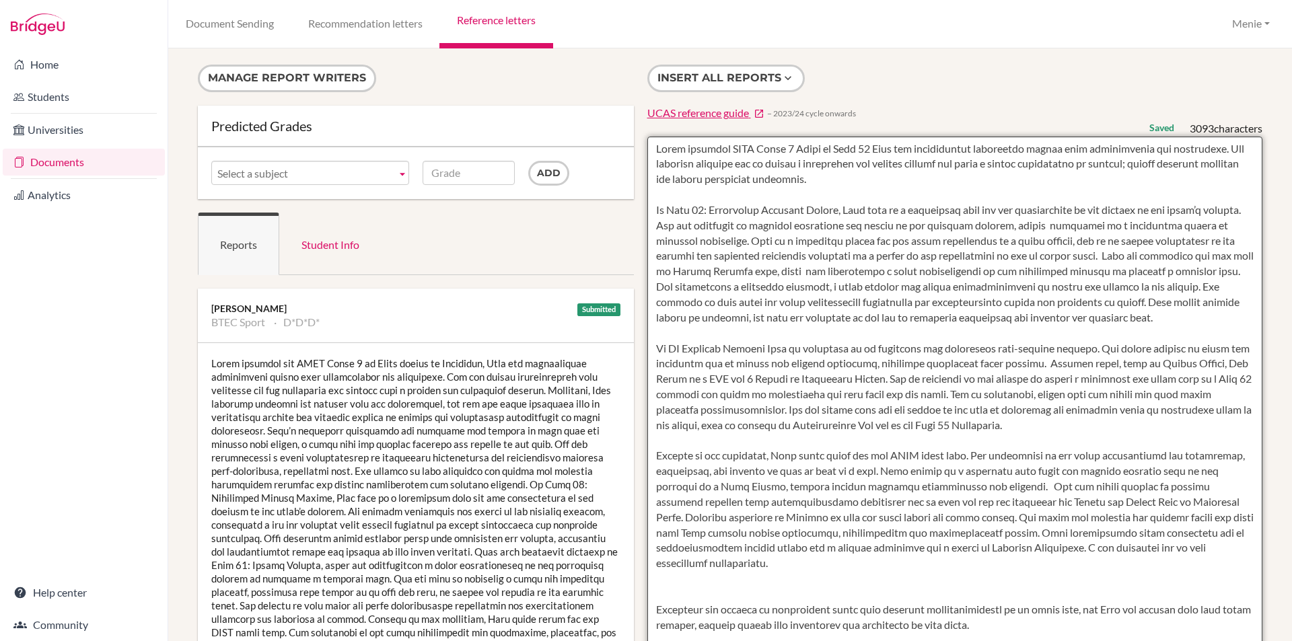
drag, startPoint x: 1134, startPoint y: 363, endPoint x: 1078, endPoint y: 365, distance: 55.9
click at [1078, 365] on textarea at bounding box center [955, 526] width 616 height 778
click at [1090, 365] on textarea at bounding box center [955, 526] width 616 height 778
click at [808, 379] on textarea at bounding box center [955, 526] width 616 height 778
click at [1022, 381] on textarea at bounding box center [955, 526] width 616 height 778
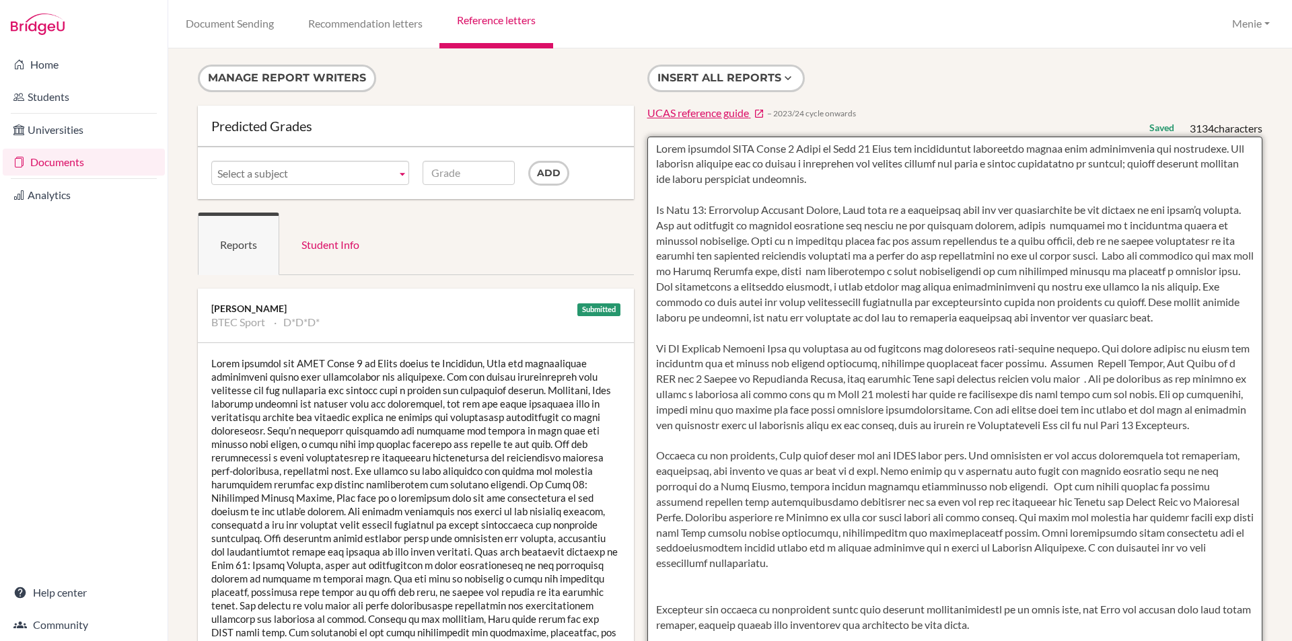
drag, startPoint x: 1004, startPoint y: 380, endPoint x: 1054, endPoint y: 378, distance: 50.5
click at [1054, 378] on textarea at bounding box center [955, 526] width 616 height 778
click at [1000, 382] on textarea at bounding box center [955, 526] width 616 height 778
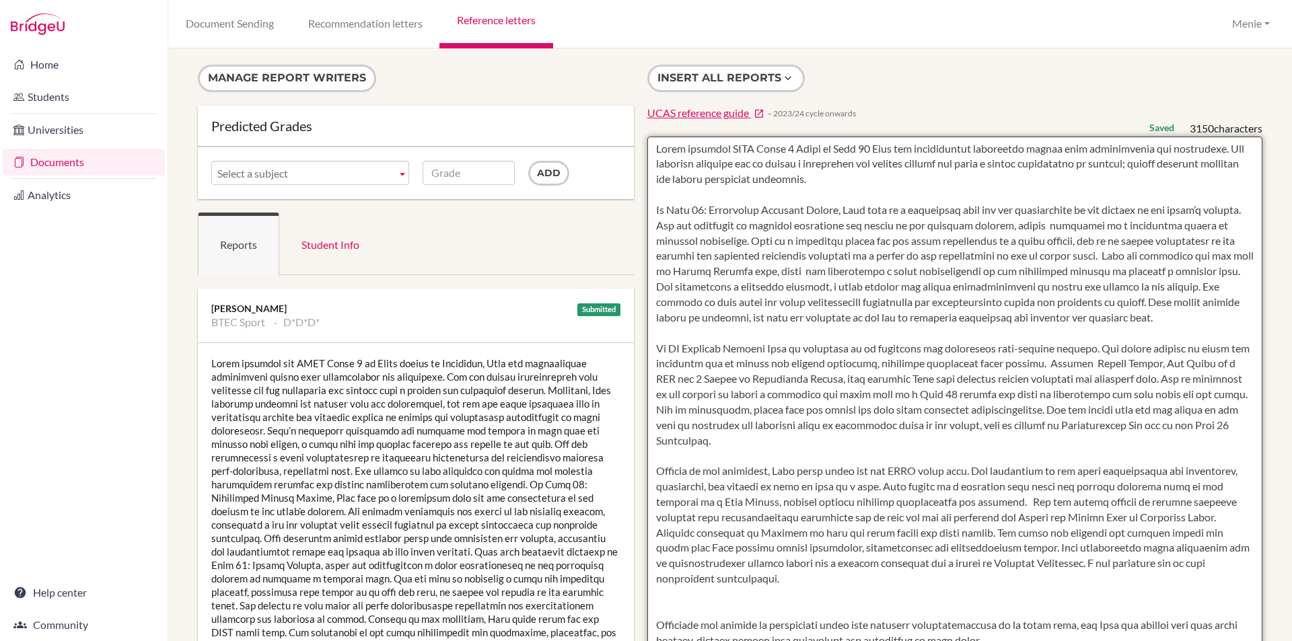
drag, startPoint x: 1157, startPoint y: 381, endPoint x: 1218, endPoint y: 395, distance: 62.8
click at [1218, 395] on textarea at bounding box center [955, 526] width 616 height 778
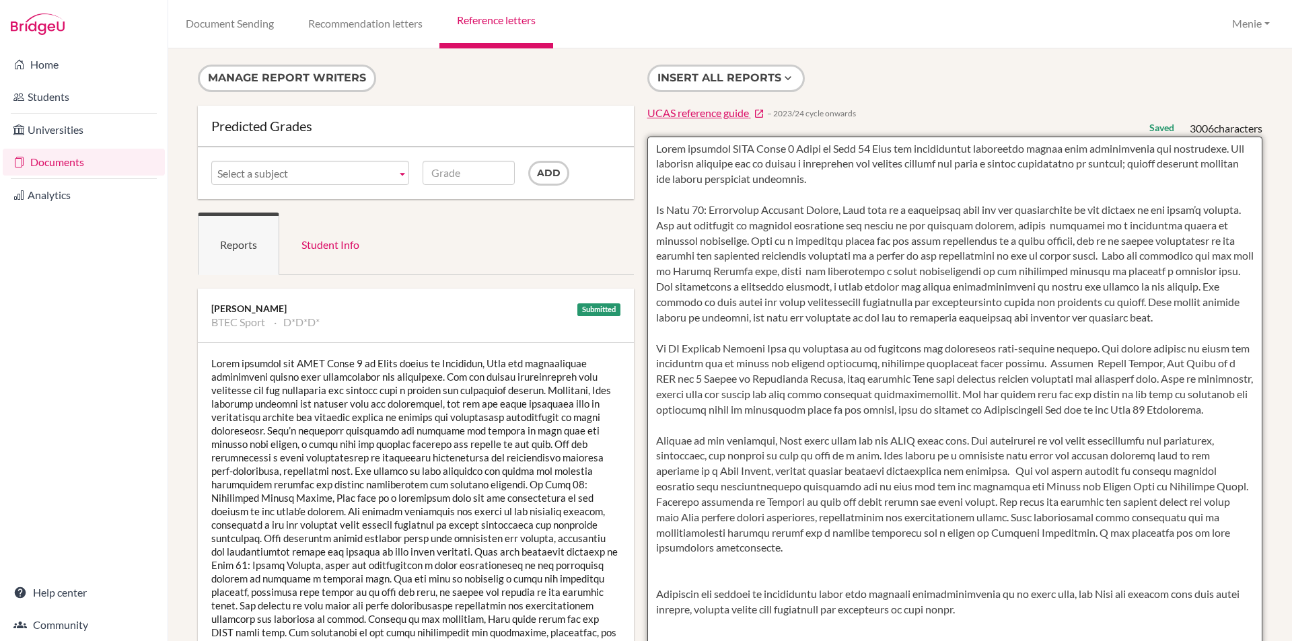
click at [1110, 411] on textarea at bounding box center [955, 526] width 616 height 778
click at [1158, 410] on textarea at bounding box center [955, 526] width 616 height 778
click at [1201, 412] on textarea at bounding box center [955, 526] width 616 height 778
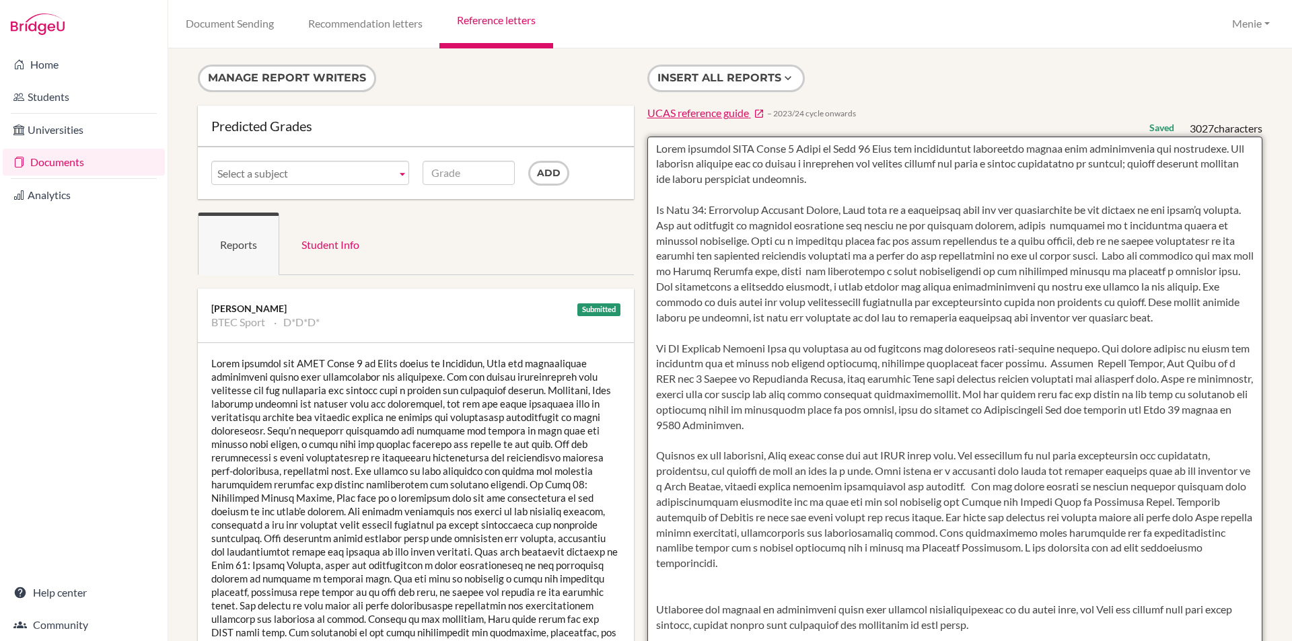
click at [1226, 412] on textarea at bounding box center [955, 526] width 616 height 778
click at [1100, 410] on textarea at bounding box center [955, 526] width 616 height 778
click at [695, 427] on textarea at bounding box center [955, 526] width 616 height 778
click at [1203, 410] on textarea at bounding box center [955, 526] width 616 height 778
click at [893, 472] on textarea at bounding box center [955, 526] width 616 height 778
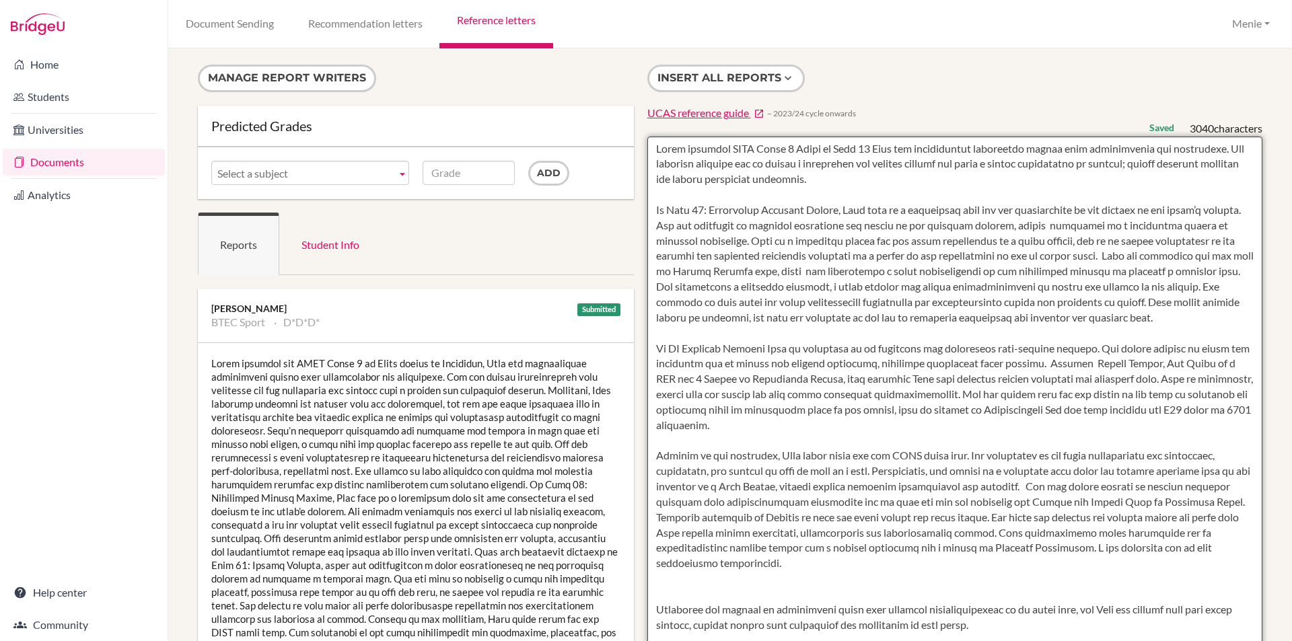
drag, startPoint x: 1205, startPoint y: 472, endPoint x: 1230, endPoint y: 478, distance: 25.5
click at [1230, 478] on textarea at bounding box center [955, 526] width 616 height 778
click at [947, 515] on textarea at bounding box center [955, 526] width 616 height 778
click at [690, 519] on textarea at bounding box center [955, 526] width 616 height 778
drag, startPoint x: 770, startPoint y: 515, endPoint x: 729, endPoint y: 517, distance: 41.1
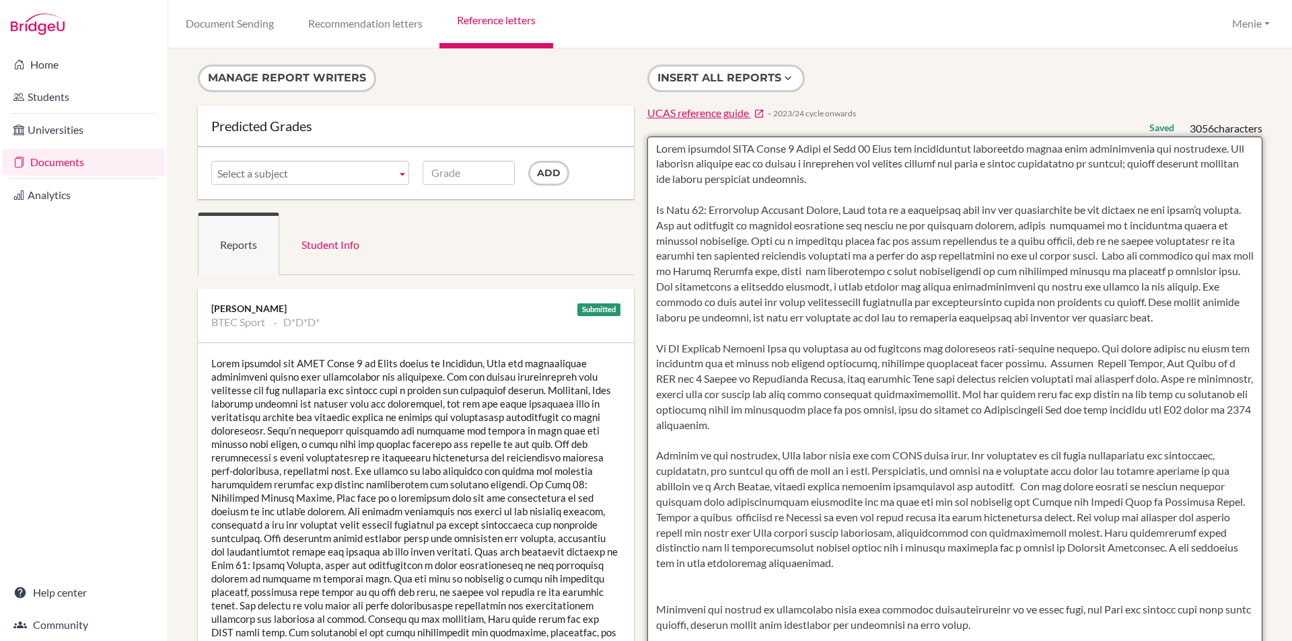
click at [729, 517] on textarea at bounding box center [955, 526] width 616 height 778
drag, startPoint x: 854, startPoint y: 516, endPoint x: 805, endPoint y: 520, distance: 49.2
click at [805, 520] on textarea at bounding box center [955, 526] width 616 height 778
type textarea "Since starting BTEC Level 3 Sport in Year 12 Beth has demonstrated impressive g…"
